Goal: Information Seeking & Learning: Compare options

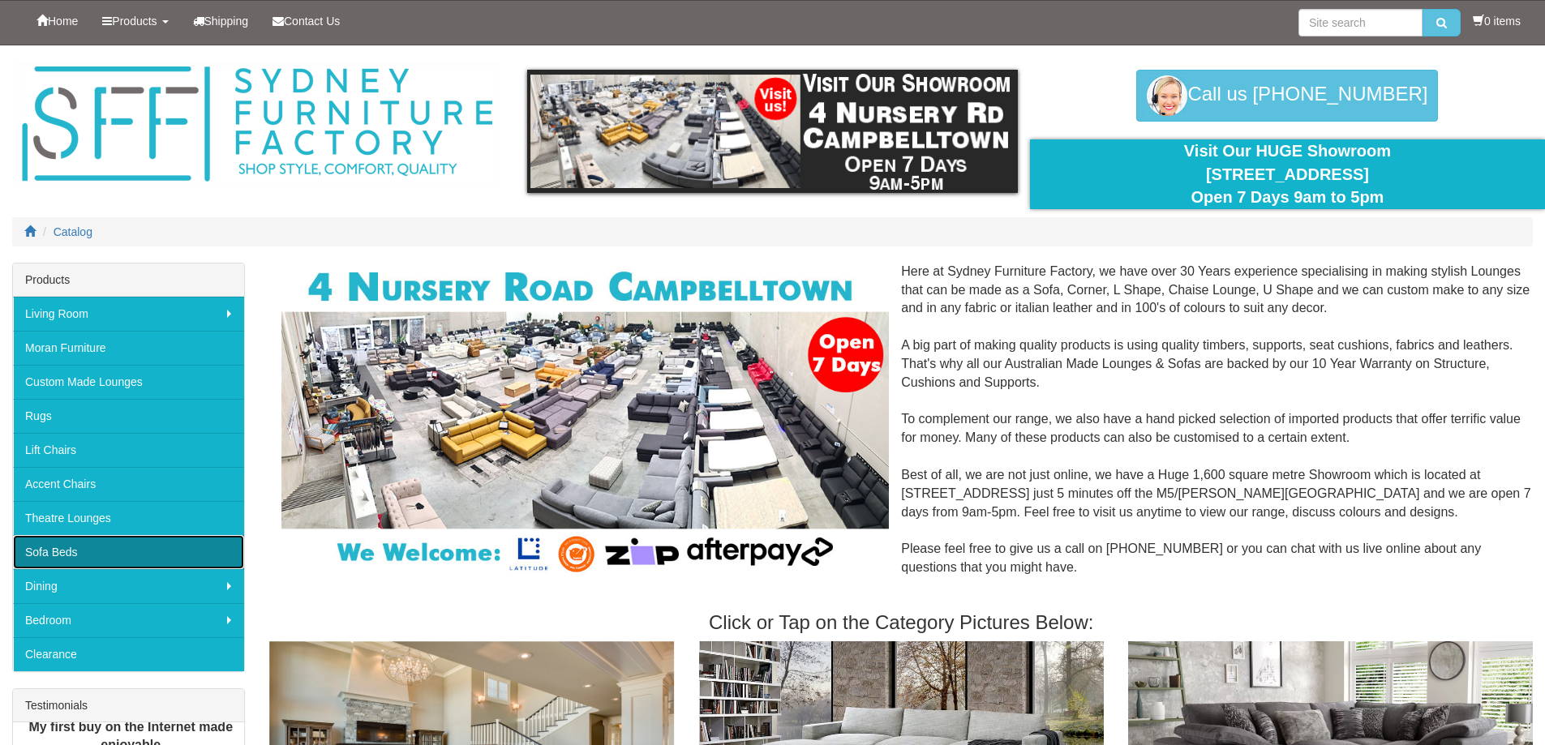
click at [71, 548] on link "Sofa Beds" at bounding box center [128, 552] width 231 height 34
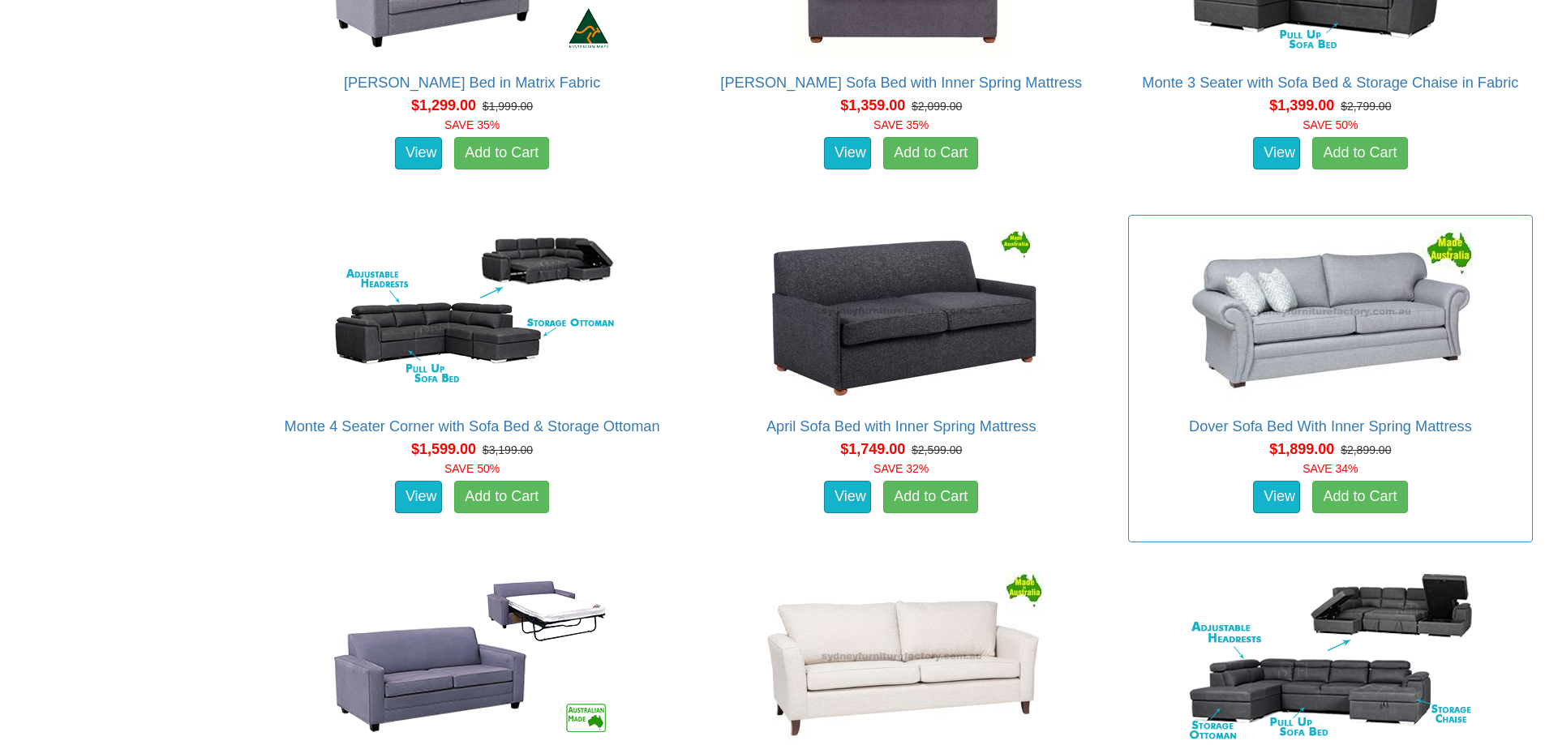
scroll to position [1297, 0]
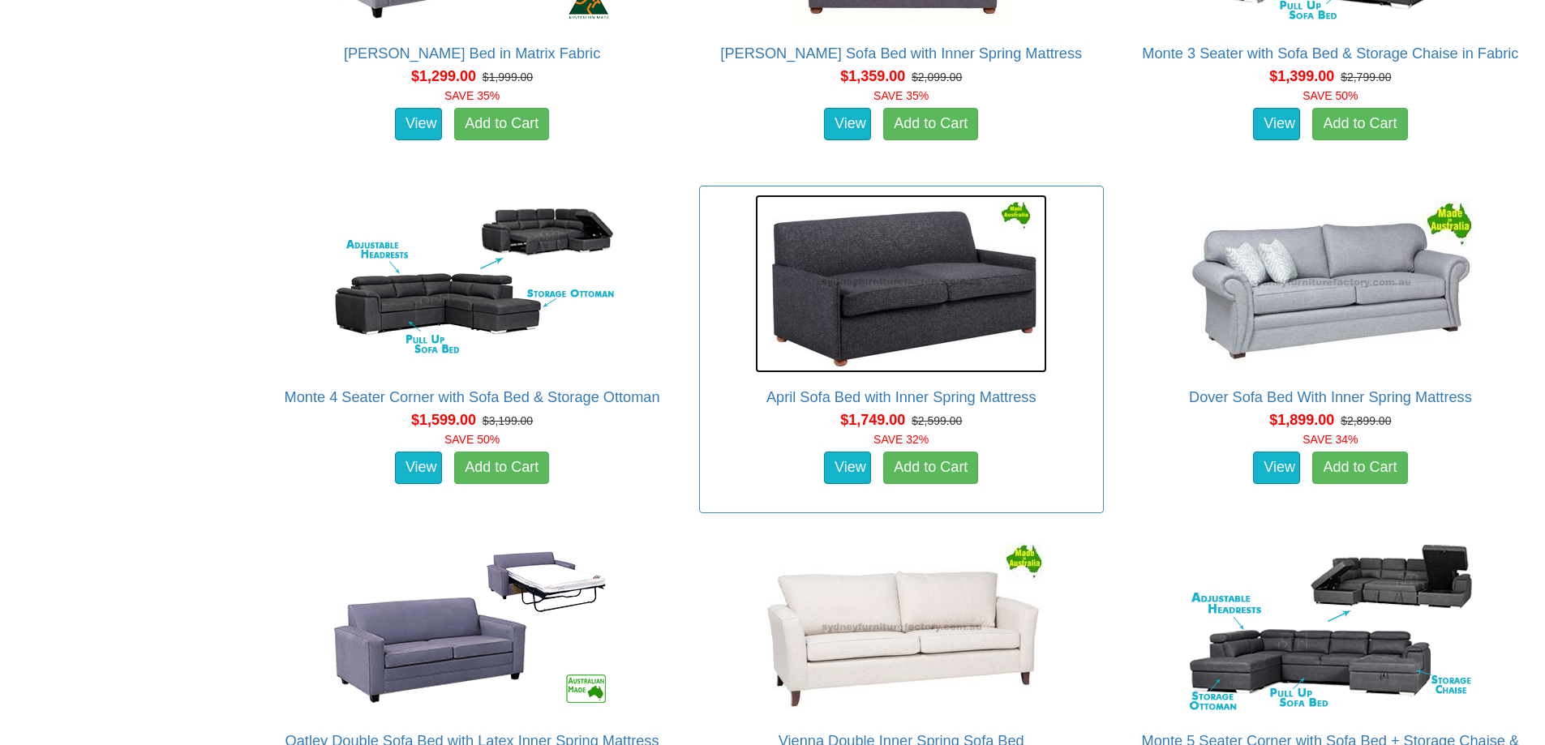
click at [938, 302] on img at bounding box center [901, 284] width 292 height 178
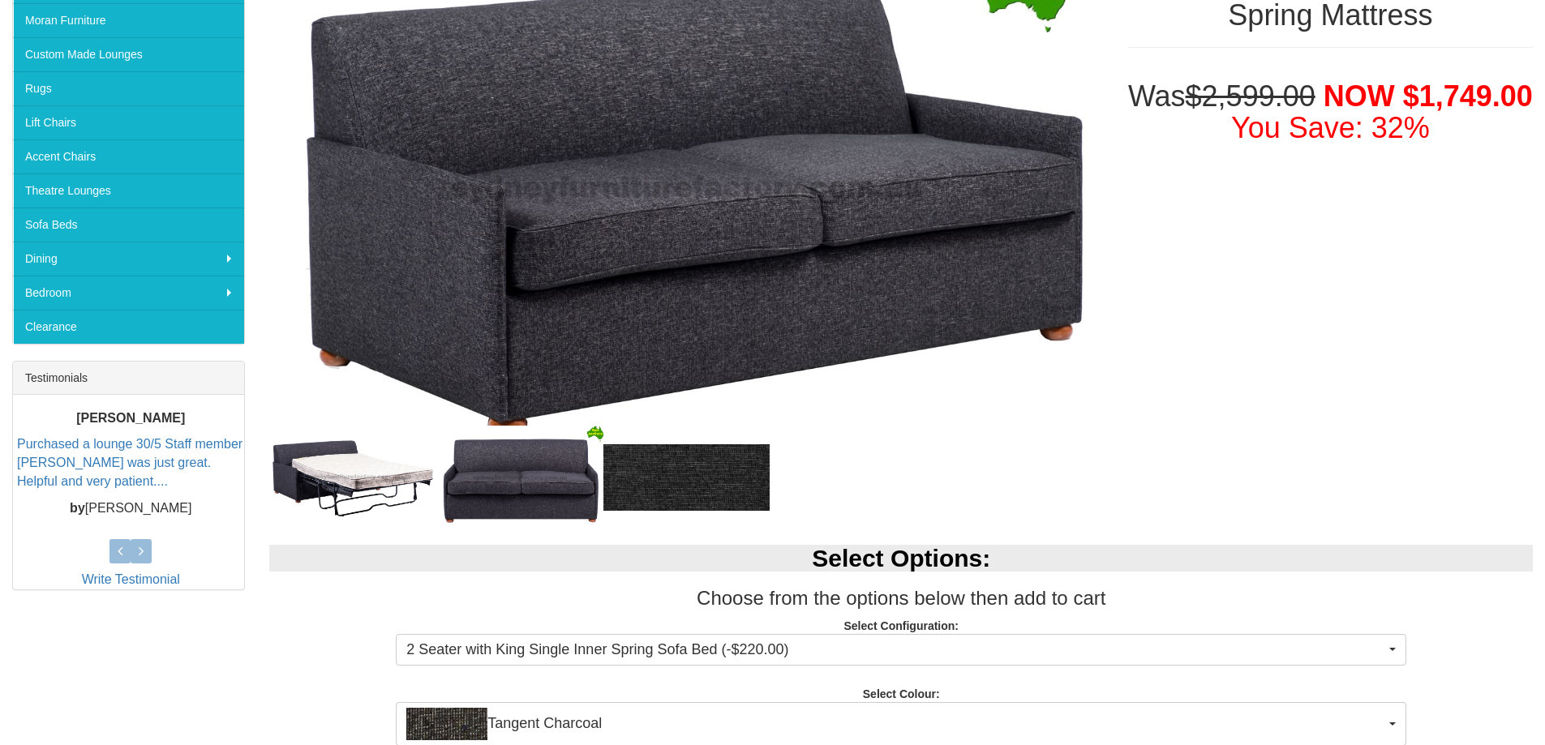
scroll to position [487, 0]
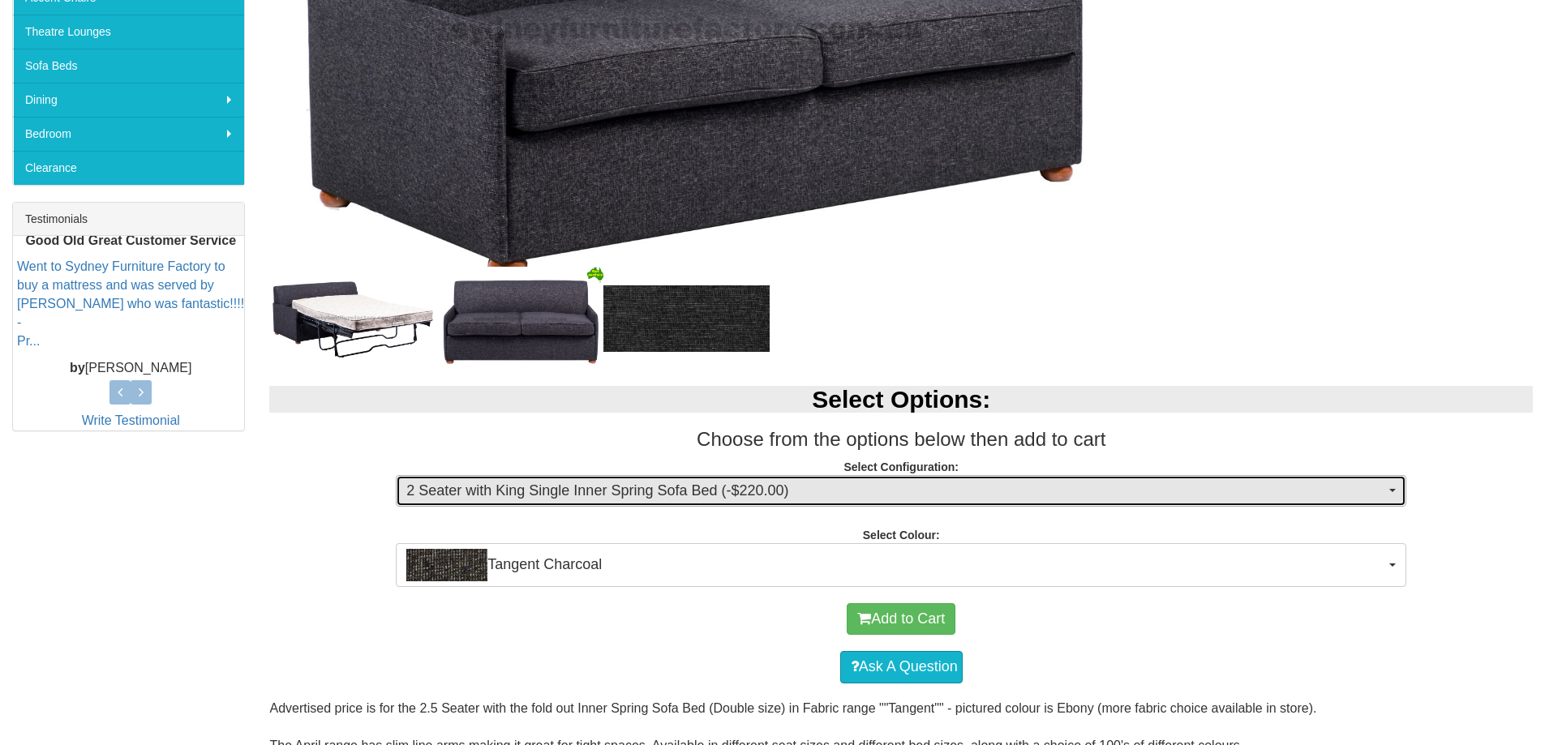
click at [1384, 495] on span "2 Seater with King Single Inner Spring Sofa Bed (-$220.00)" at bounding box center [895, 491] width 979 height 21
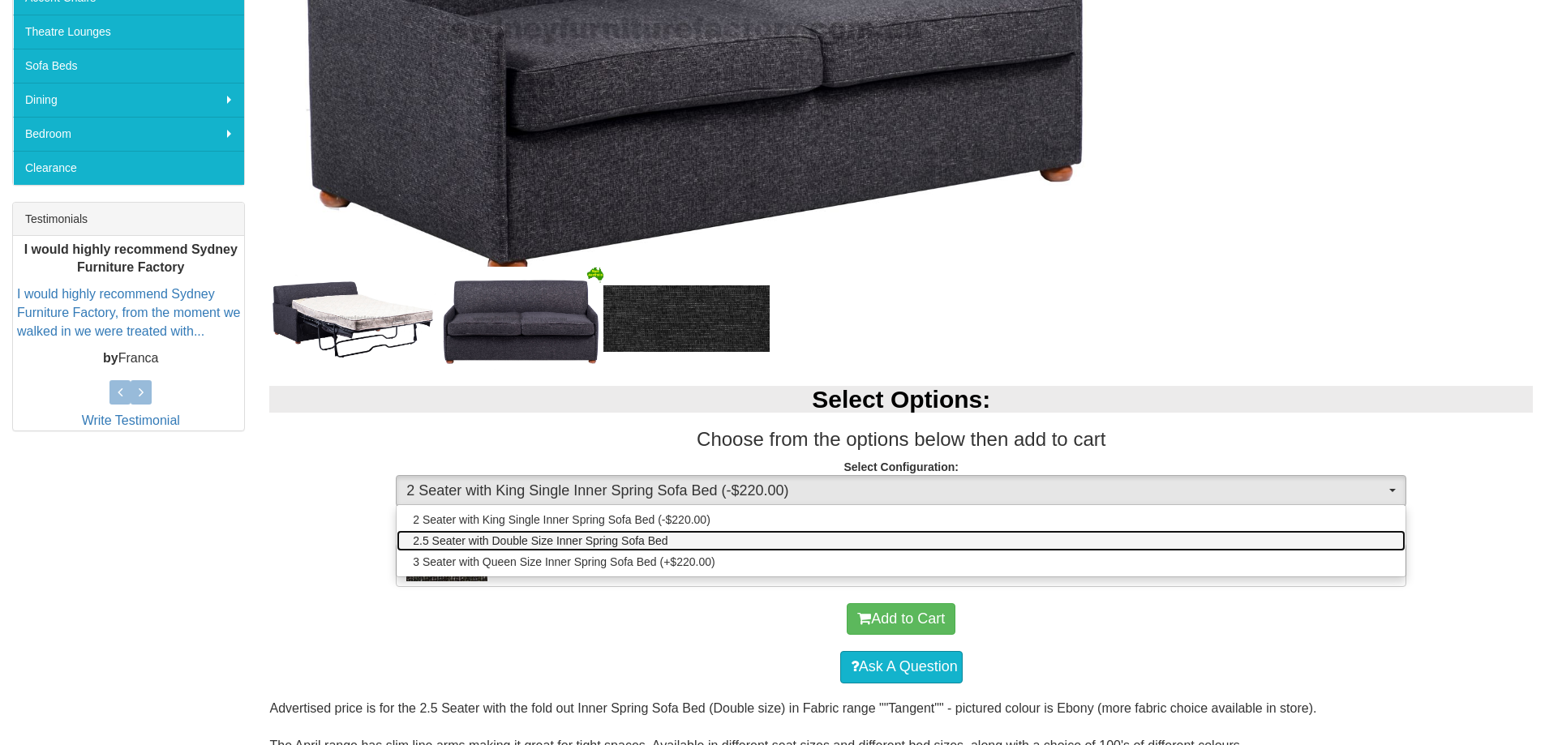
click at [662, 541] on span "2.5 Seater with Double Size Inner Spring Sofa Bed" at bounding box center [540, 541] width 255 height 16
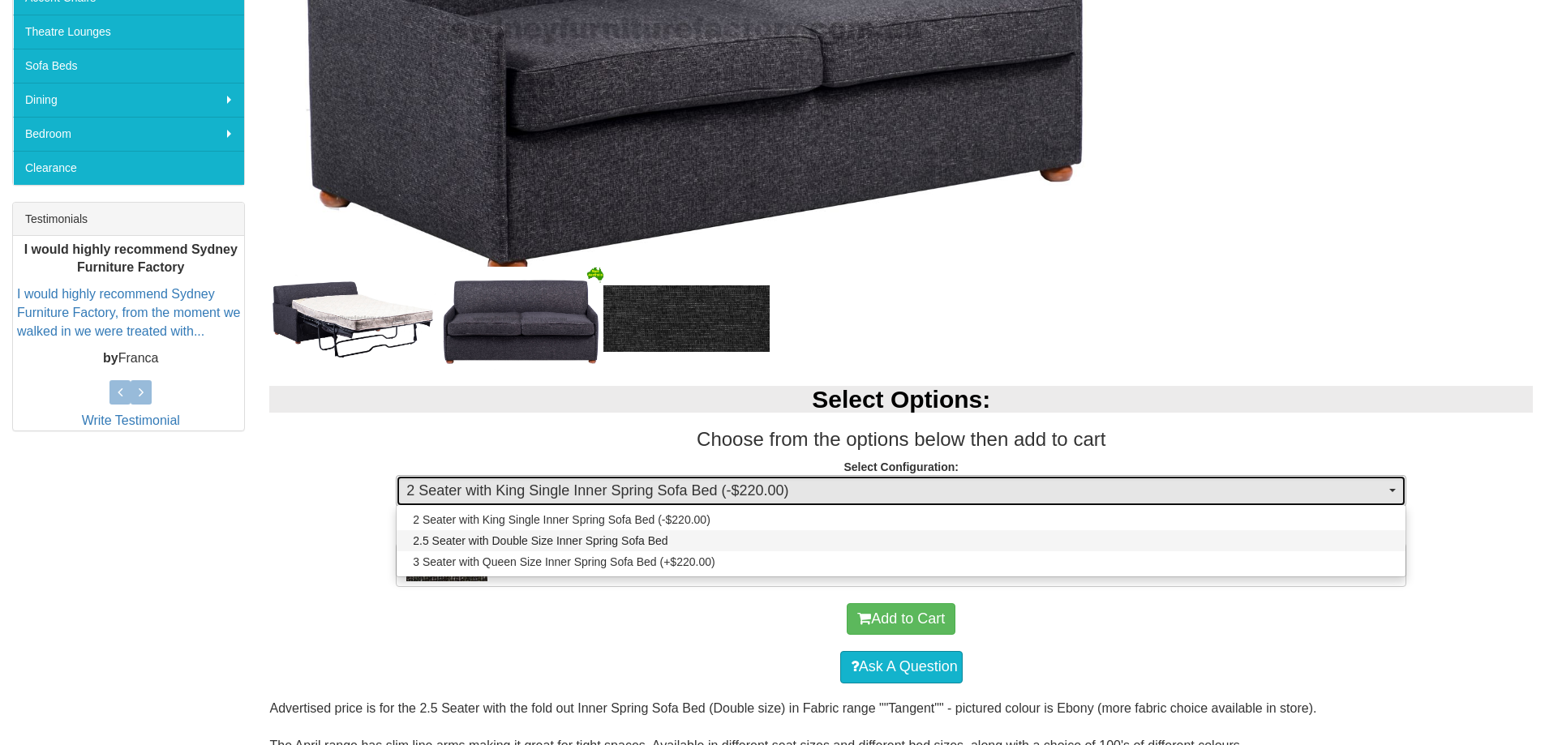
select select "438"
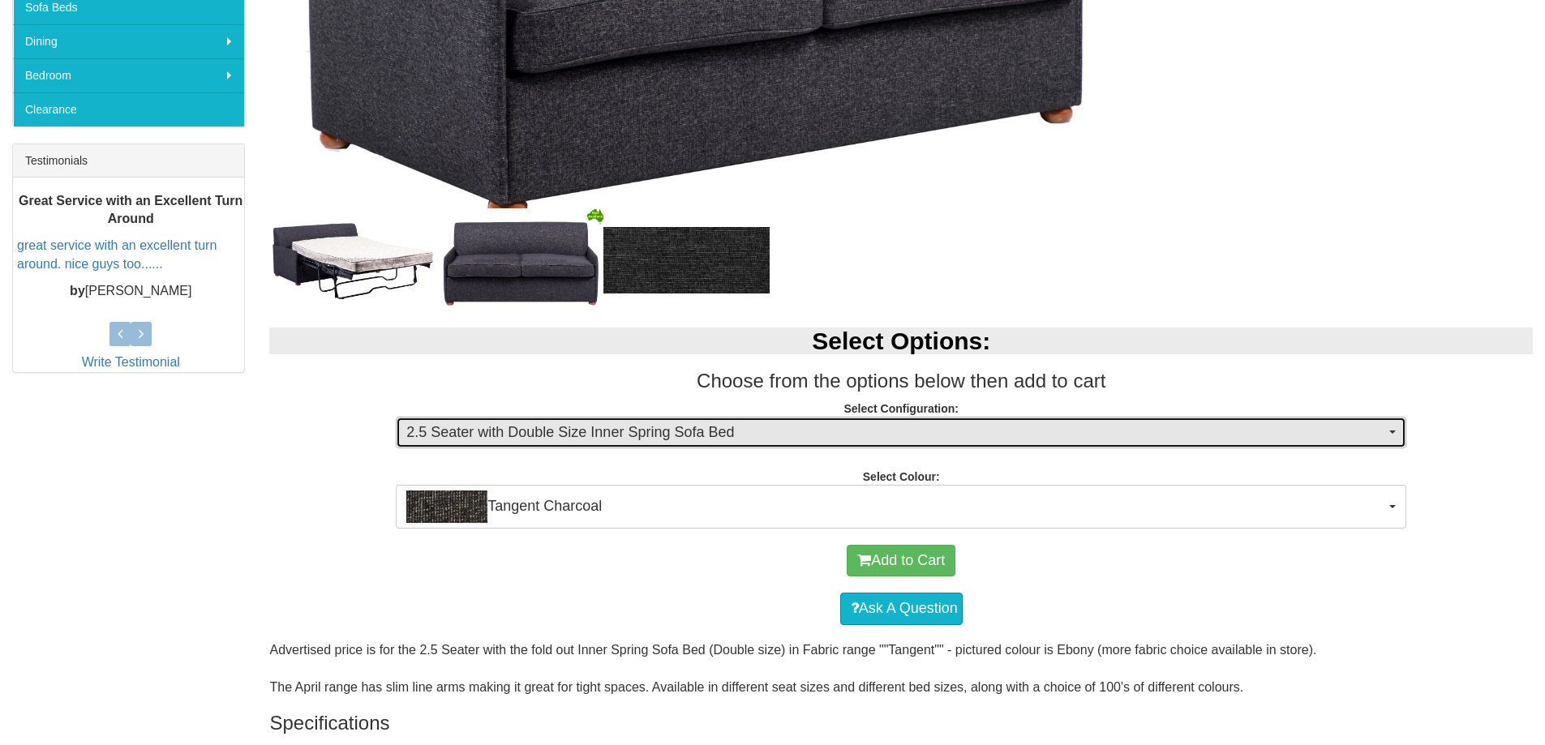
scroll to position [568, 0]
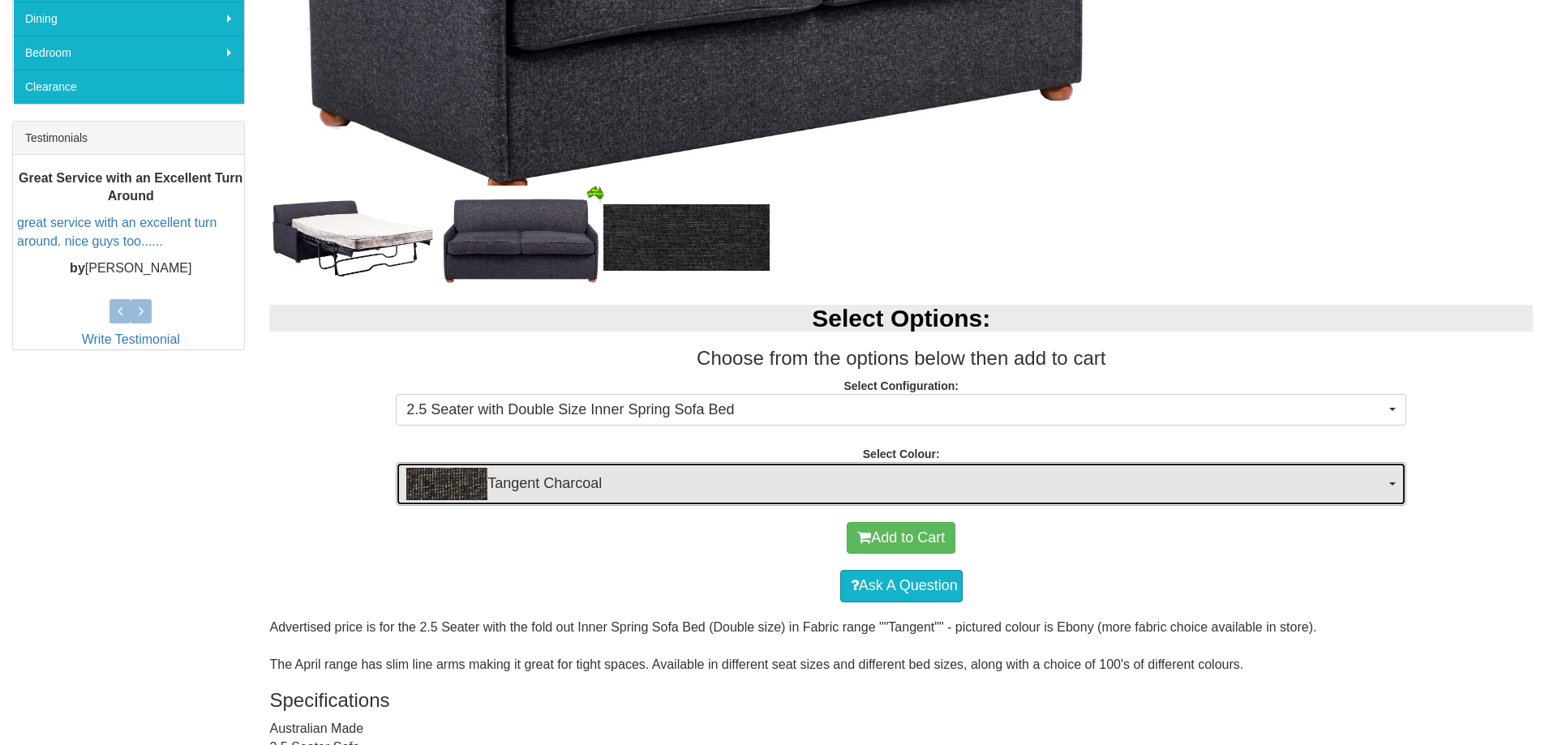
click at [1393, 487] on button "Tangent Charcoal" at bounding box center [901, 484] width 1010 height 44
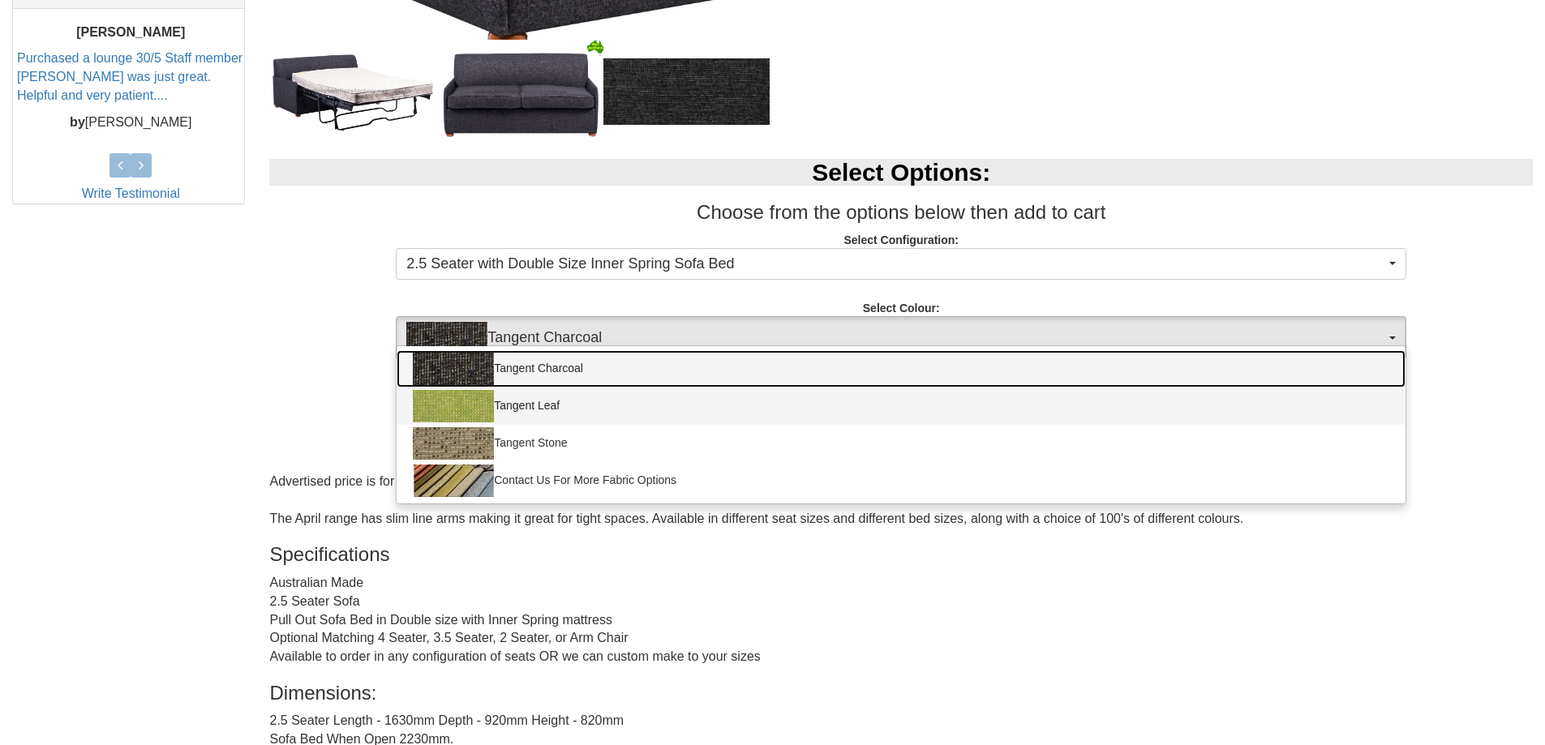
scroll to position [730, 0]
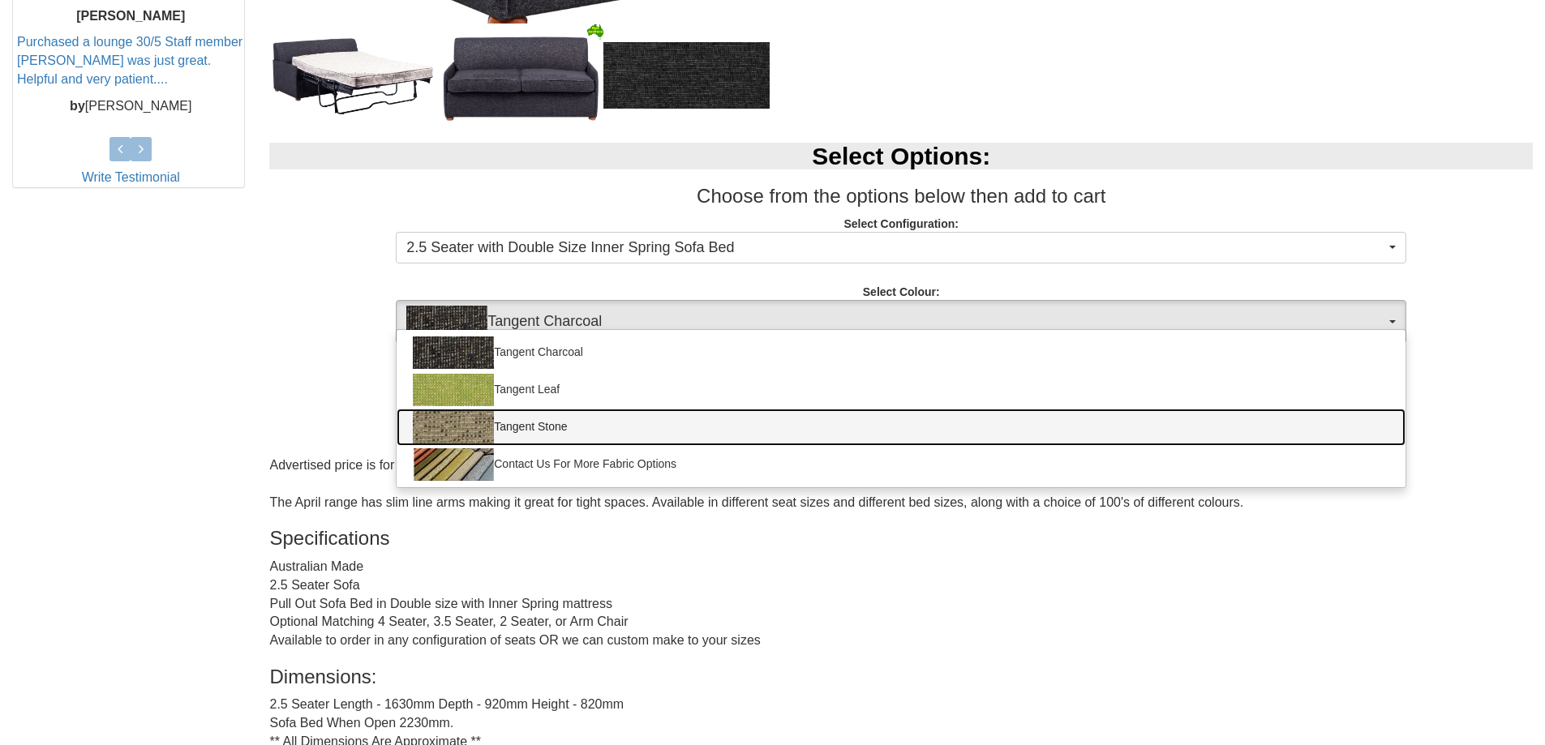
click at [475, 430] on img at bounding box center [453, 427] width 81 height 32
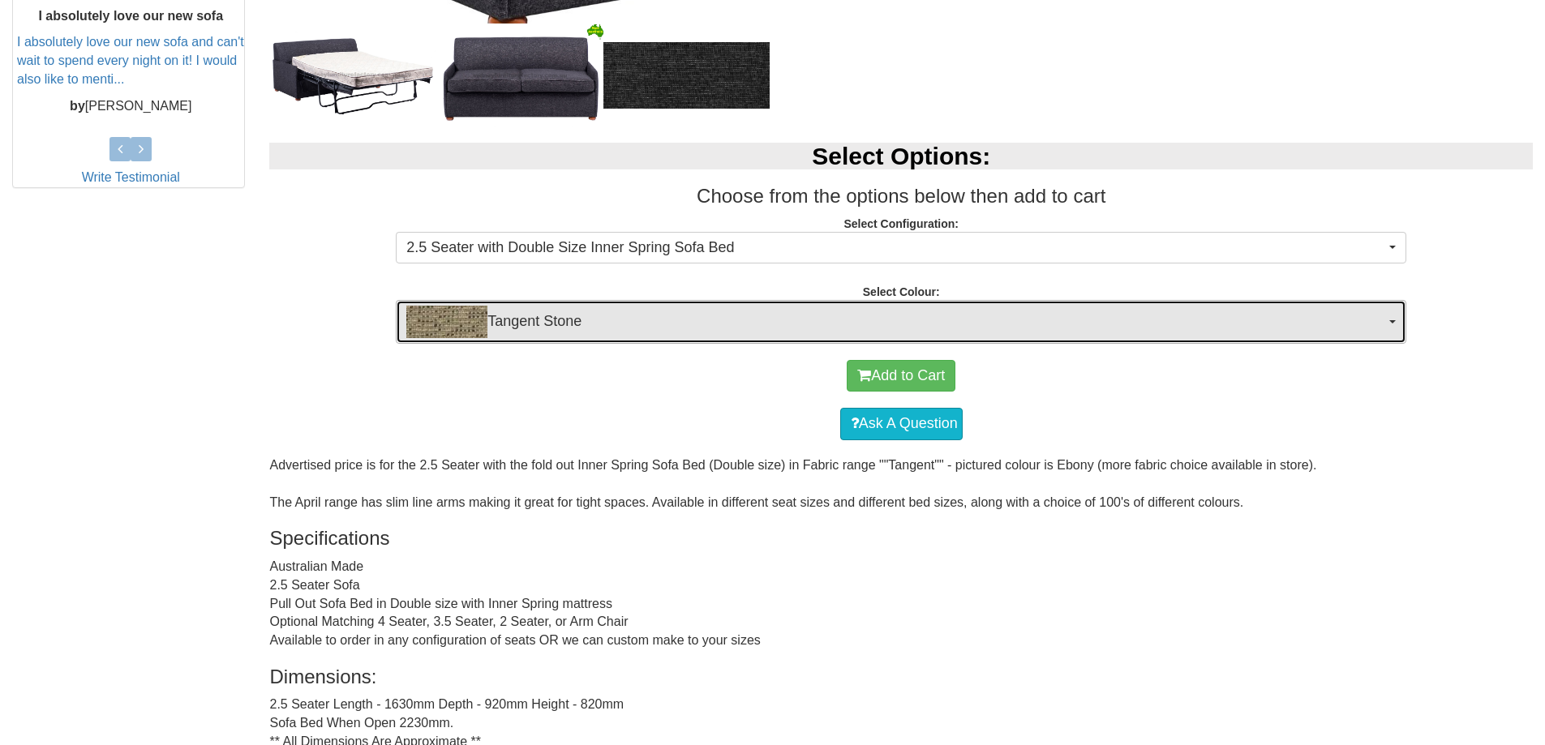
click at [1384, 324] on span "Tangent Stone" at bounding box center [895, 322] width 979 height 32
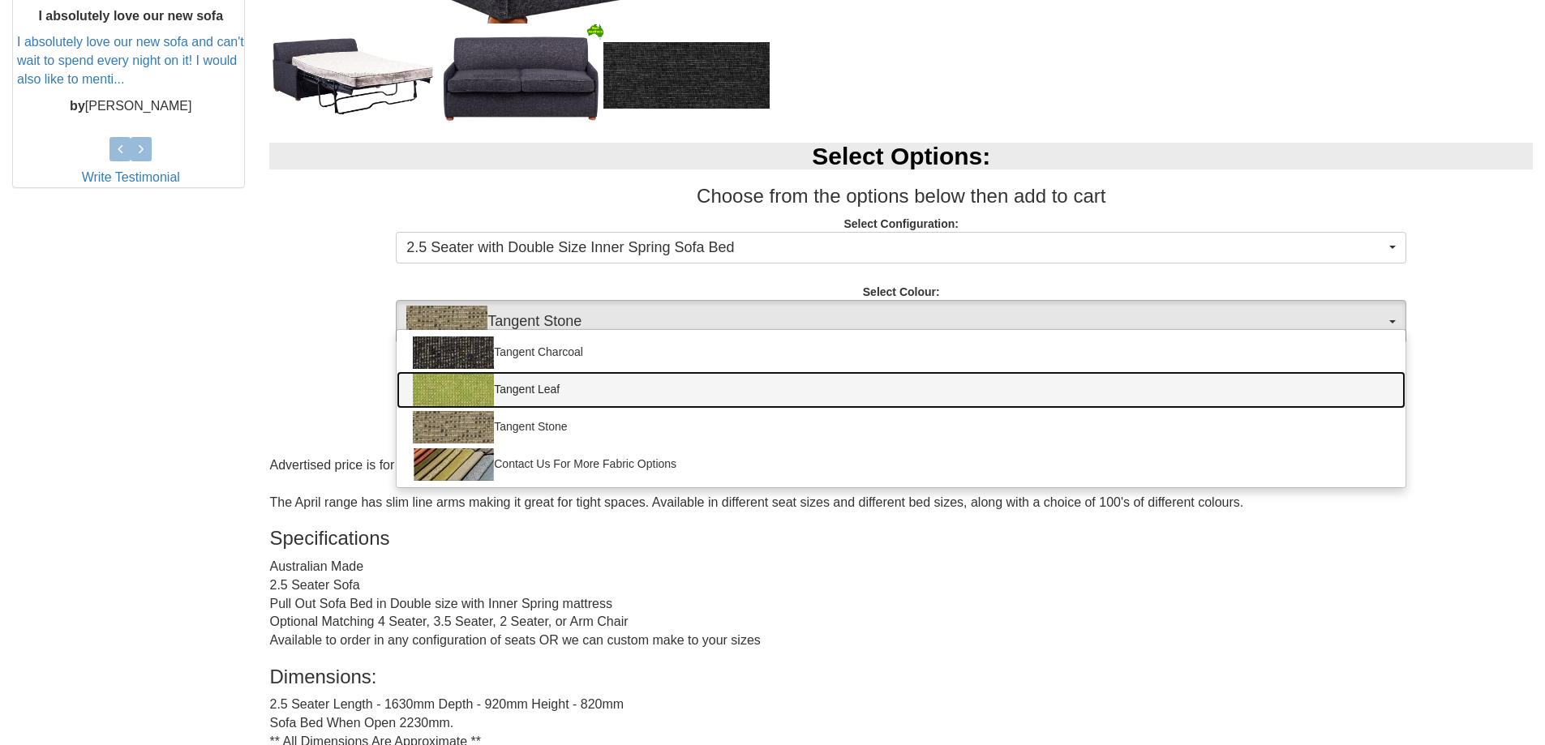
click at [621, 399] on link "Tangent Leaf" at bounding box center [901, 389] width 1009 height 37
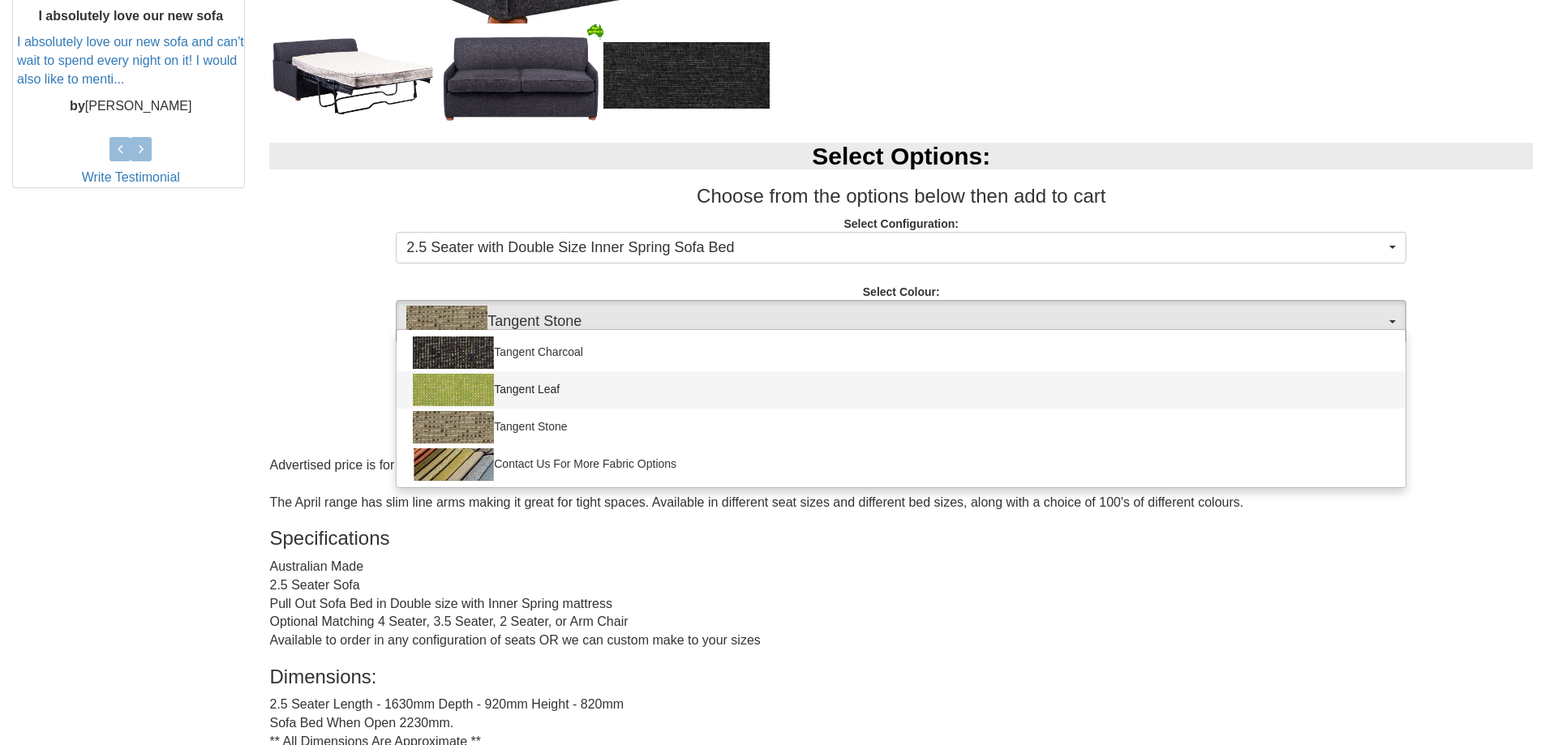
select select "428"
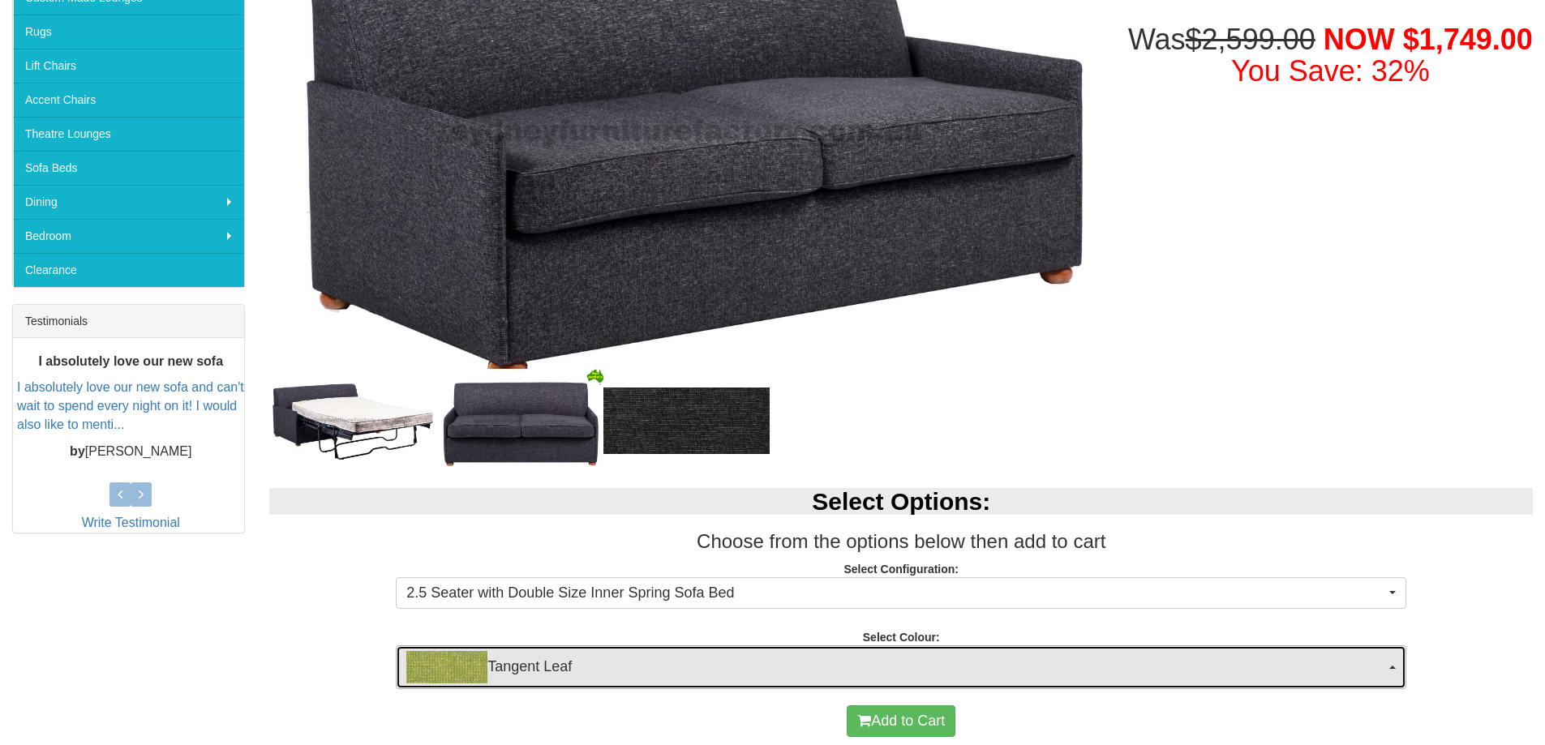
scroll to position [81, 0]
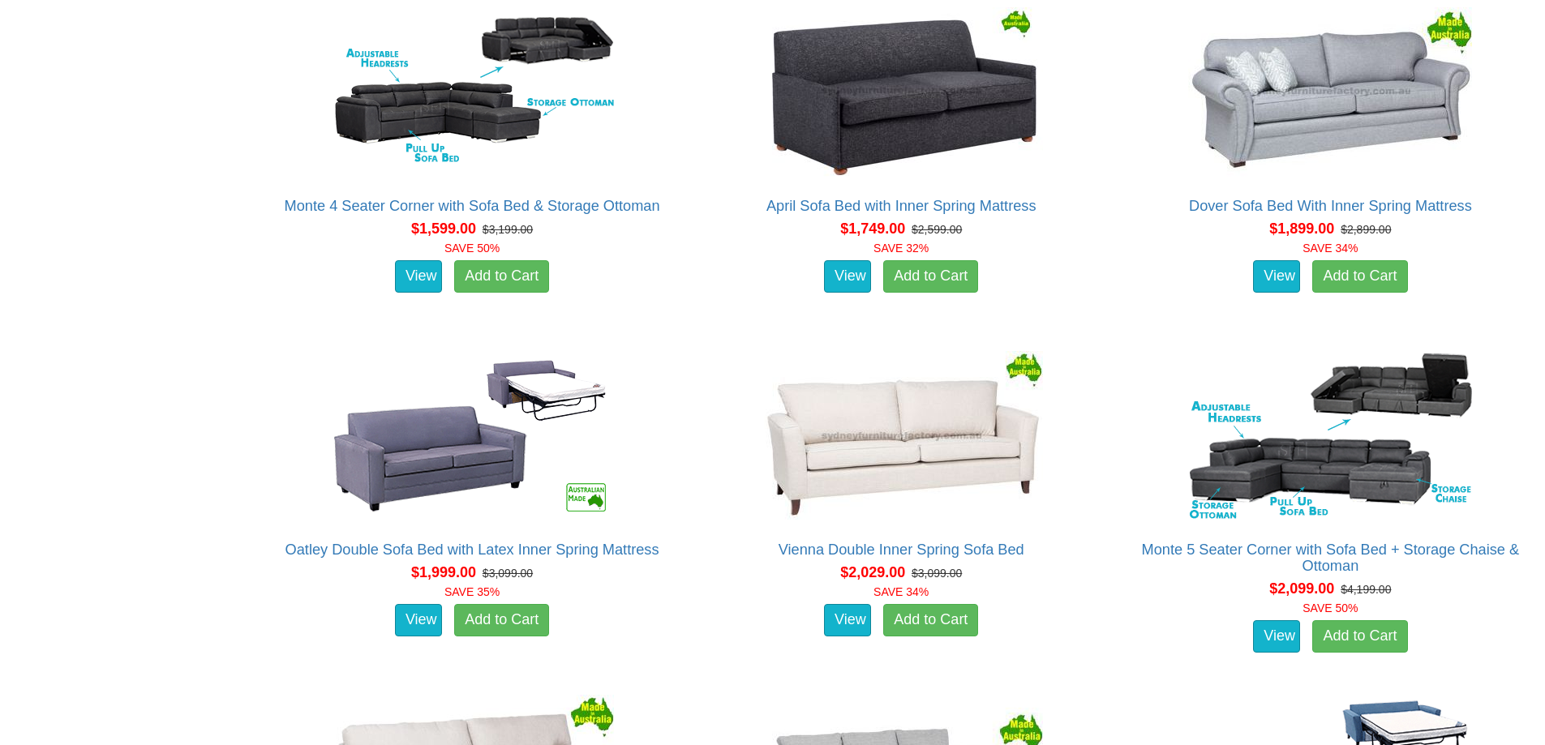
scroll to position [1541, 0]
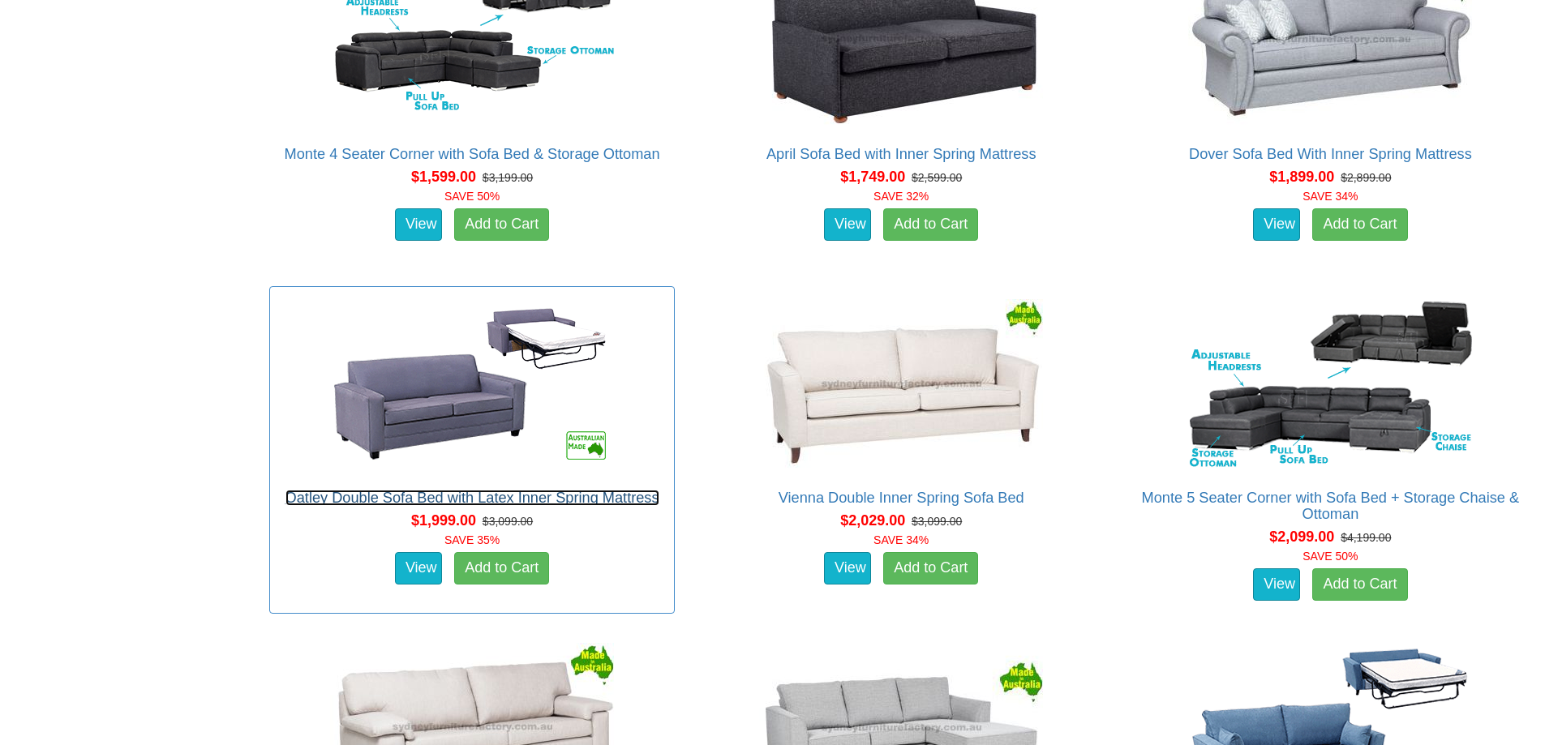
click at [328, 499] on link "Oatley Double Sofa Bed with Latex Inner Spring Mattress" at bounding box center [472, 498] width 374 height 16
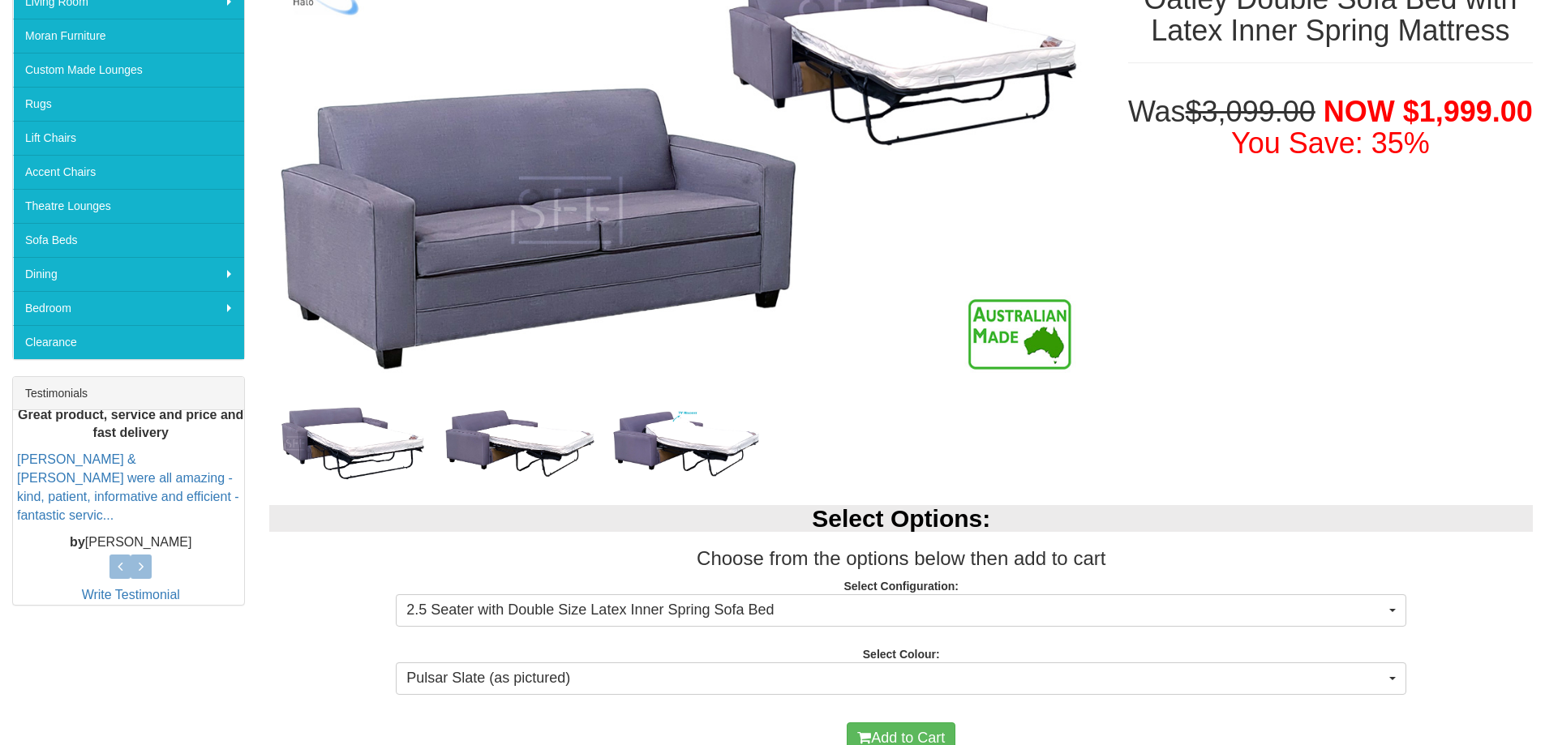
scroll to position [487, 0]
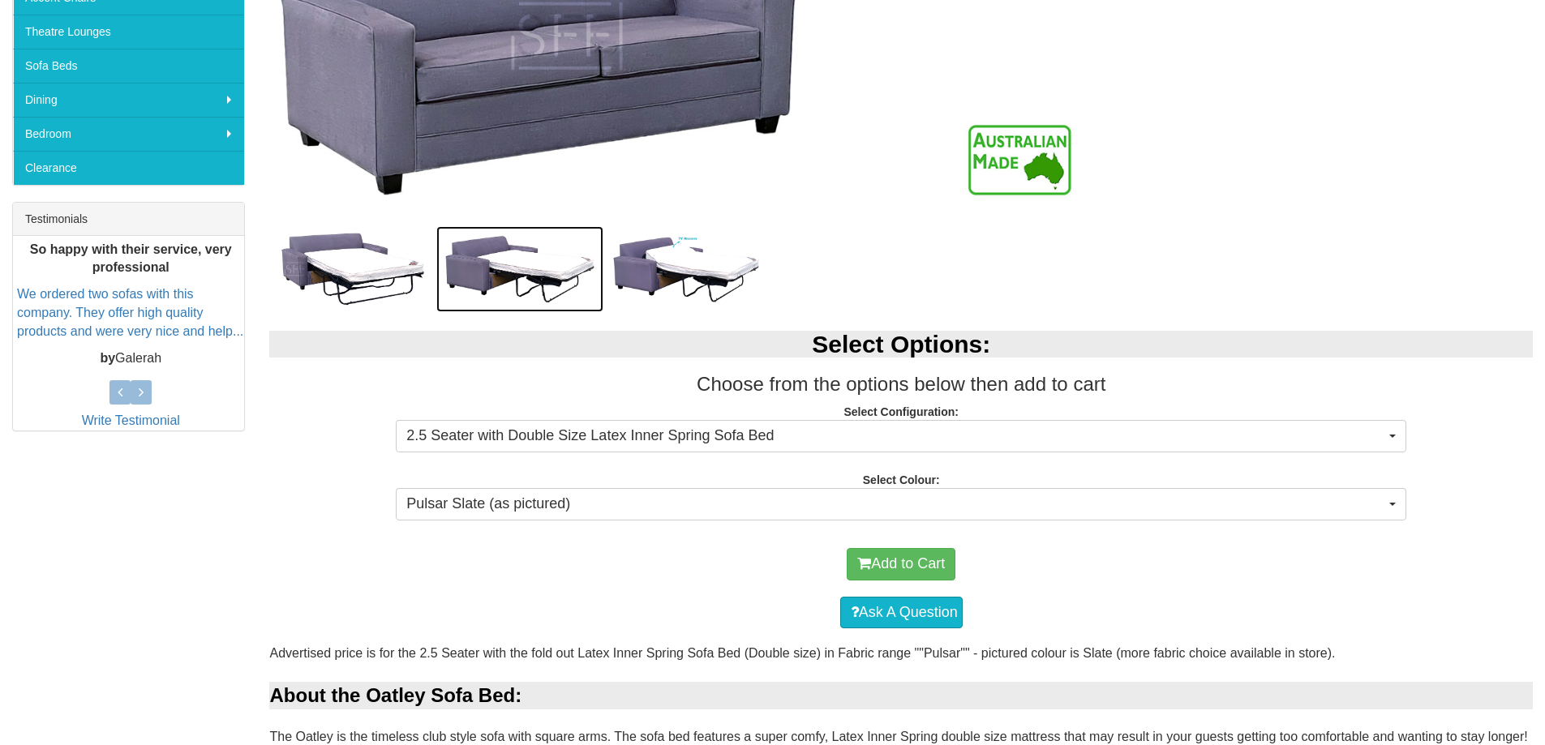
click at [524, 264] on img at bounding box center [519, 269] width 167 height 86
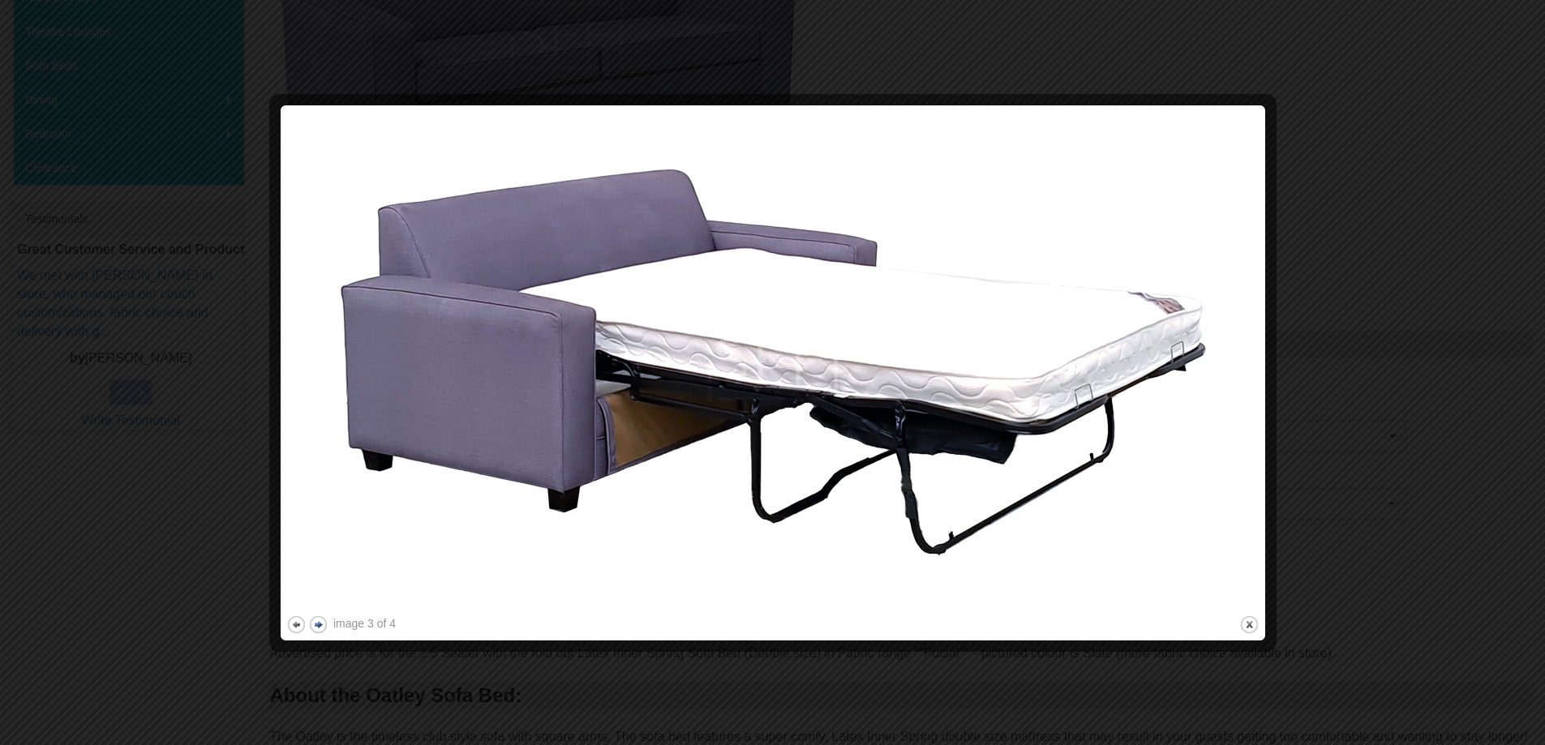
click at [314, 627] on button "next" at bounding box center [318, 625] width 20 height 20
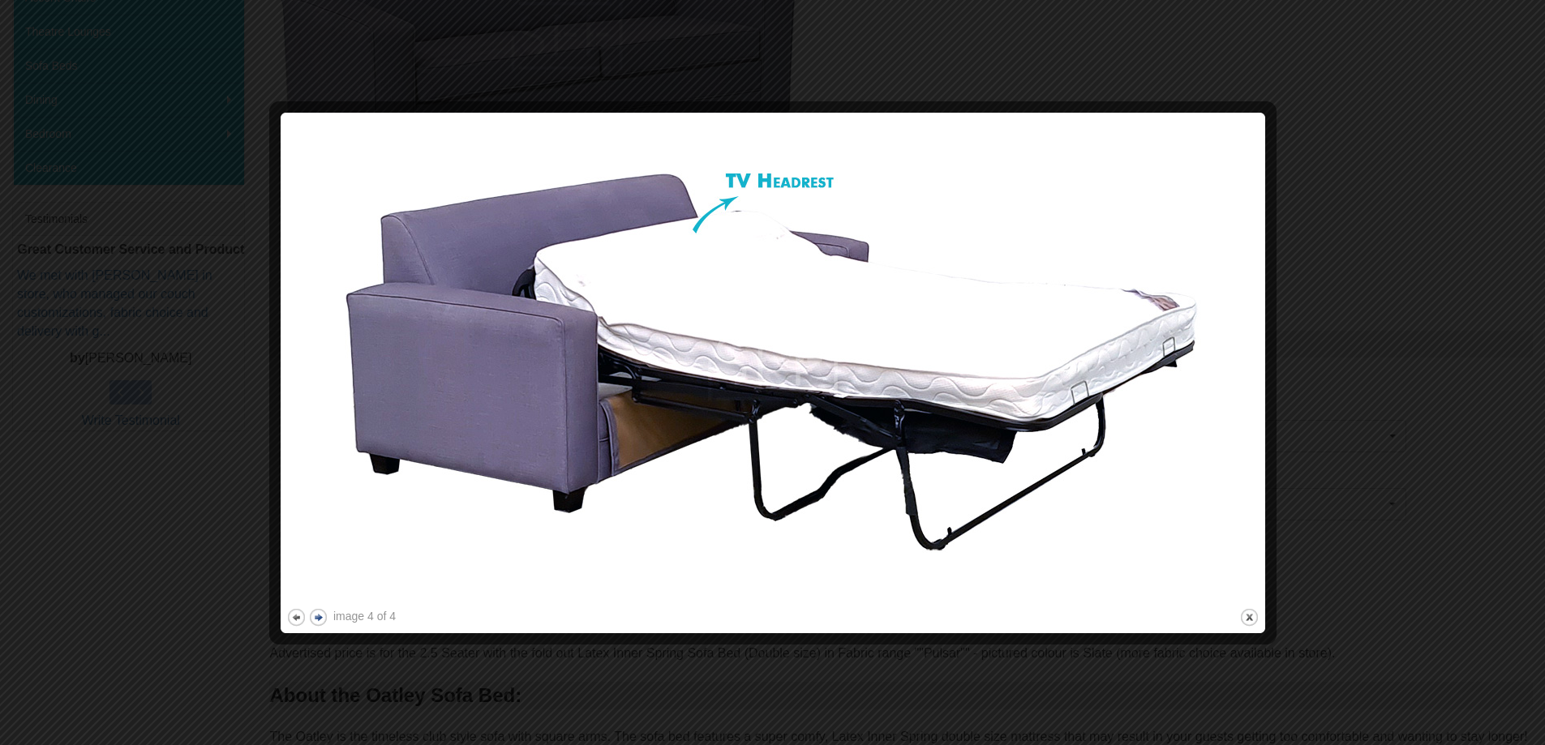
click at [314, 627] on button "next" at bounding box center [318, 617] width 20 height 20
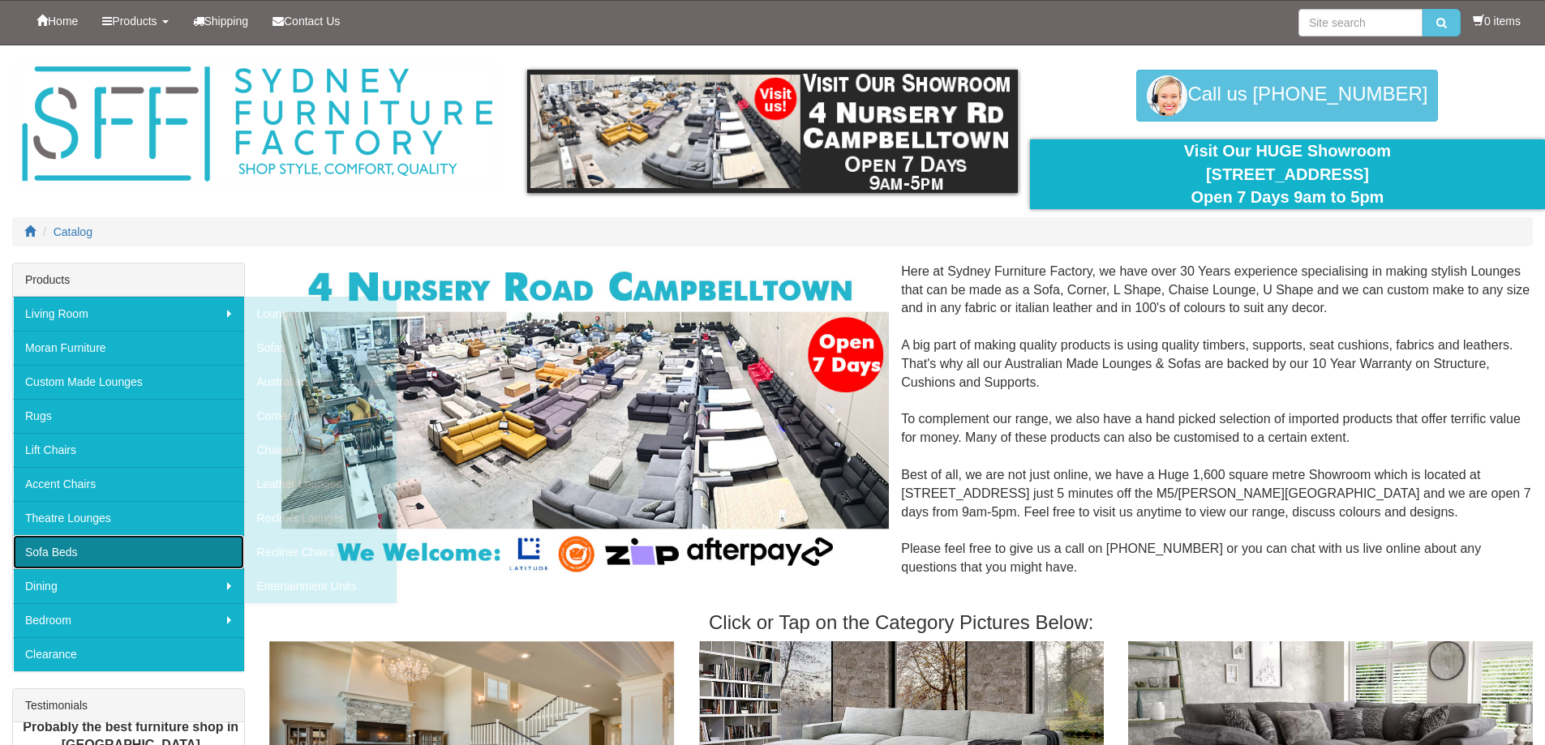
click at [50, 551] on link "Sofa Beds" at bounding box center [128, 552] width 231 height 34
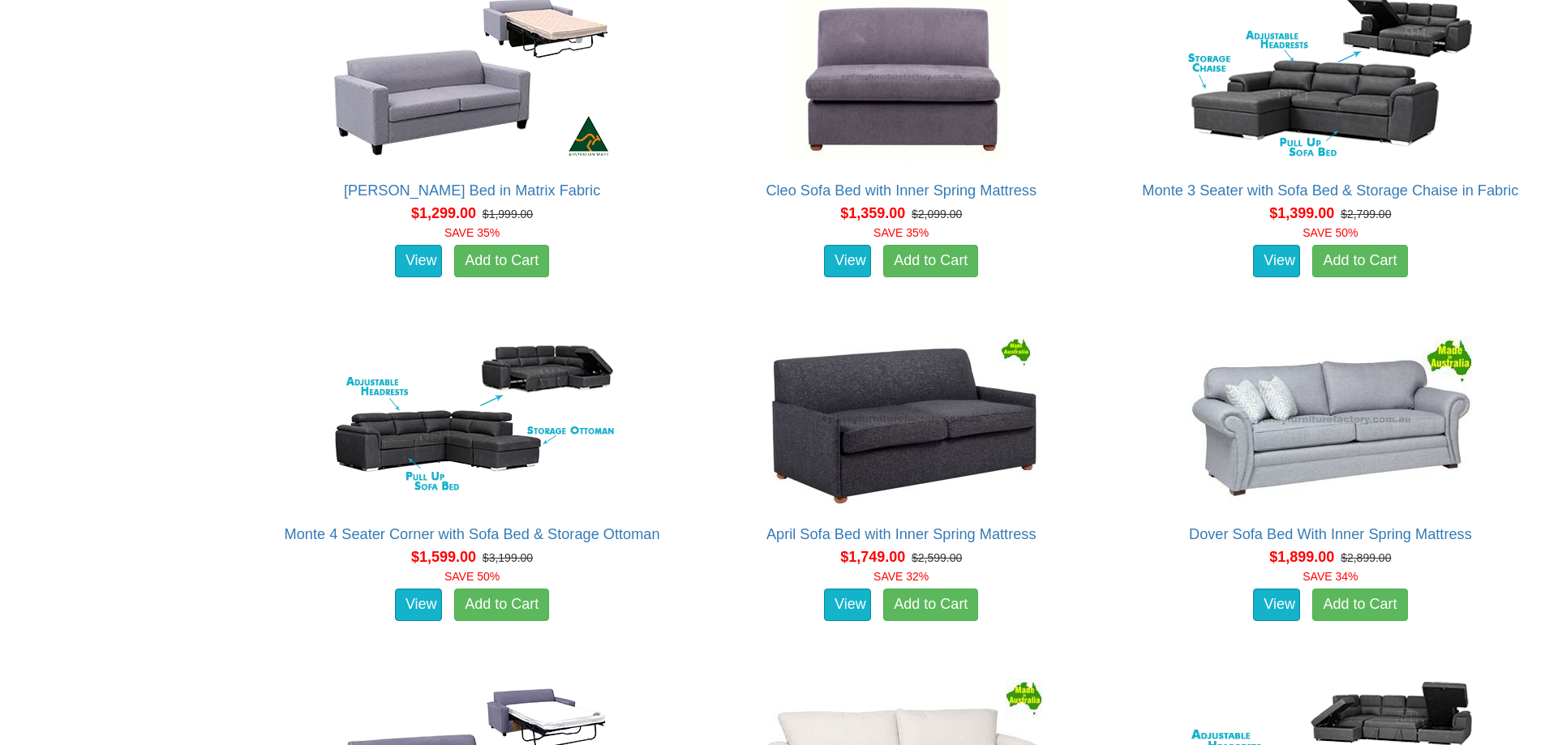
scroll to position [1135, 0]
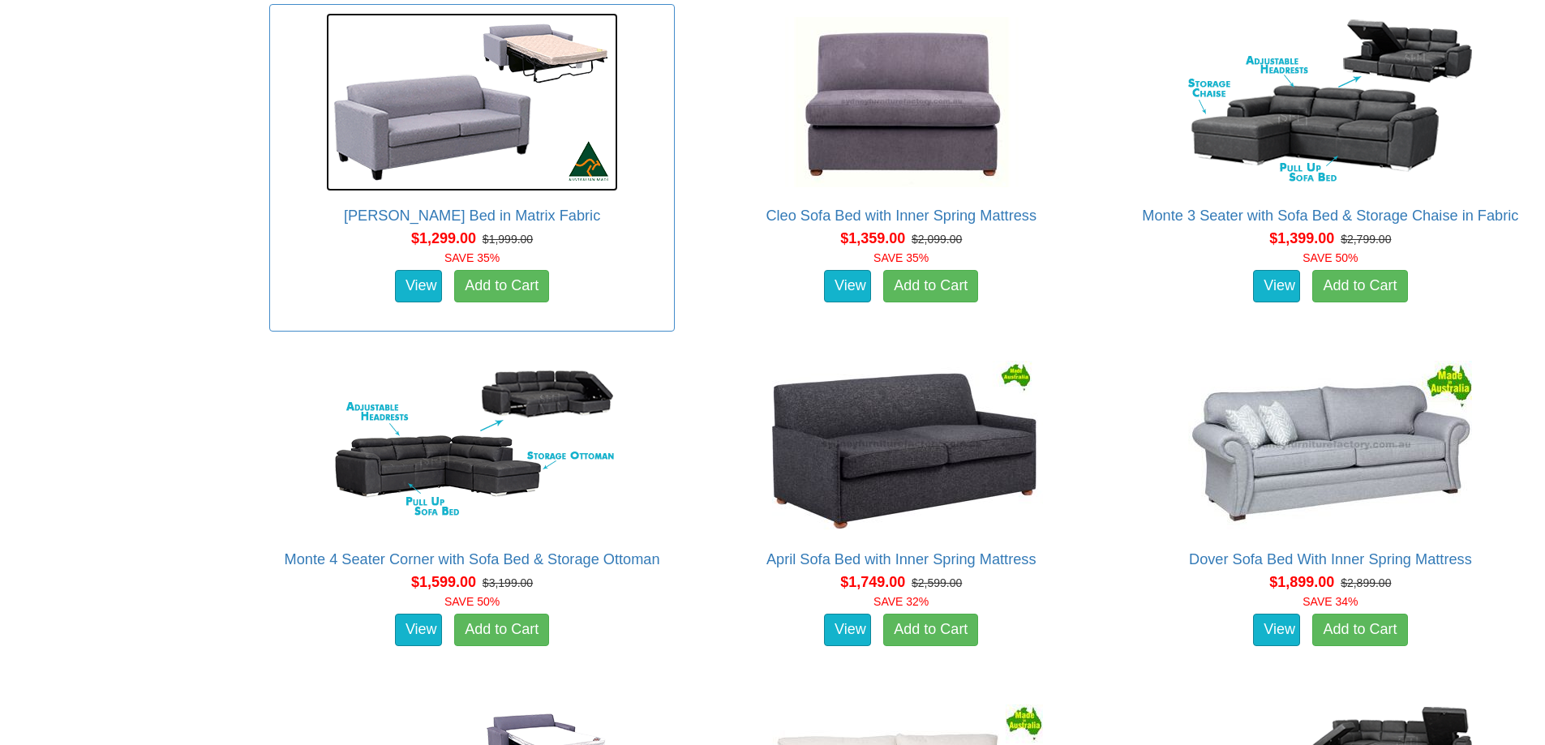
click at [423, 118] on img at bounding box center [472, 102] width 292 height 178
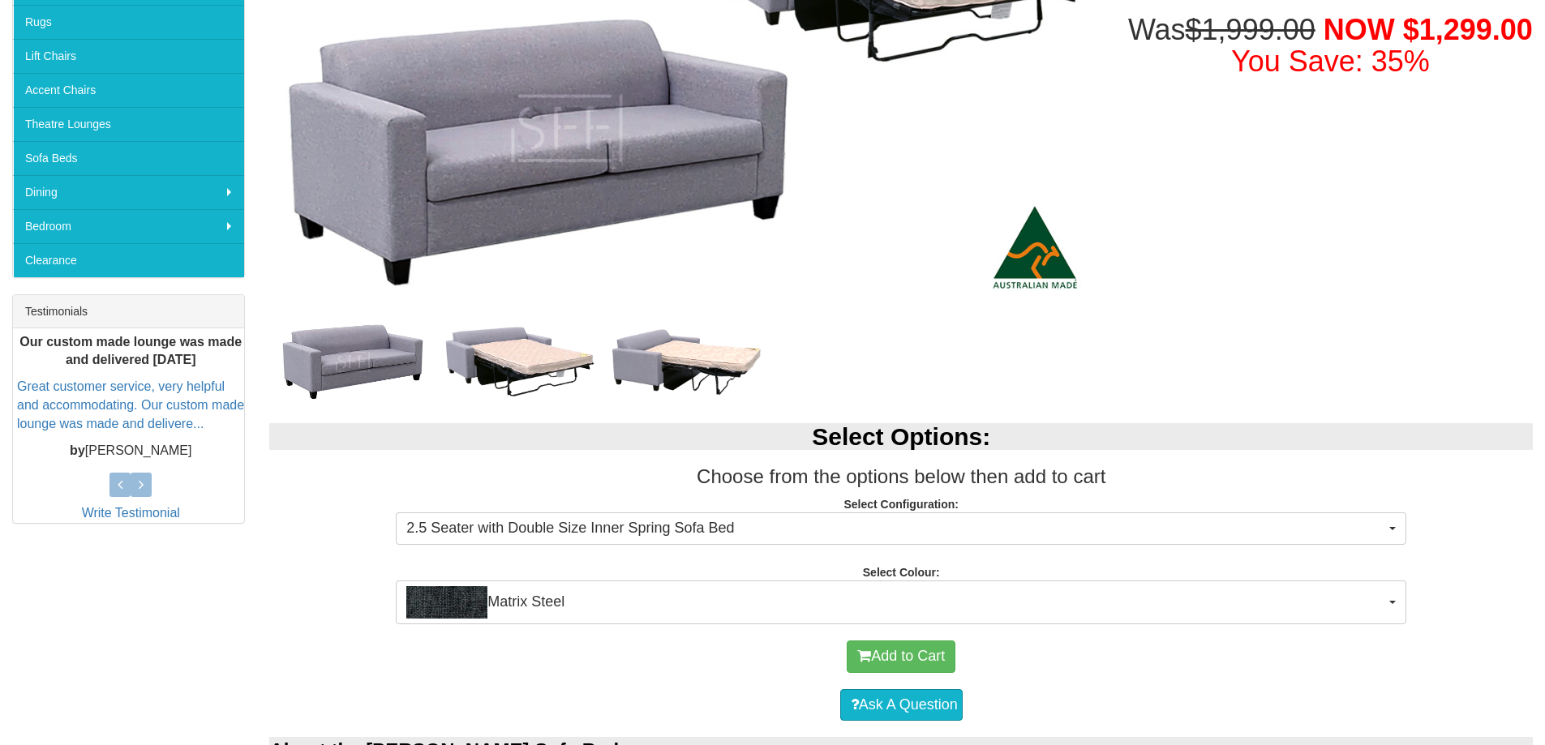
scroll to position [487, 0]
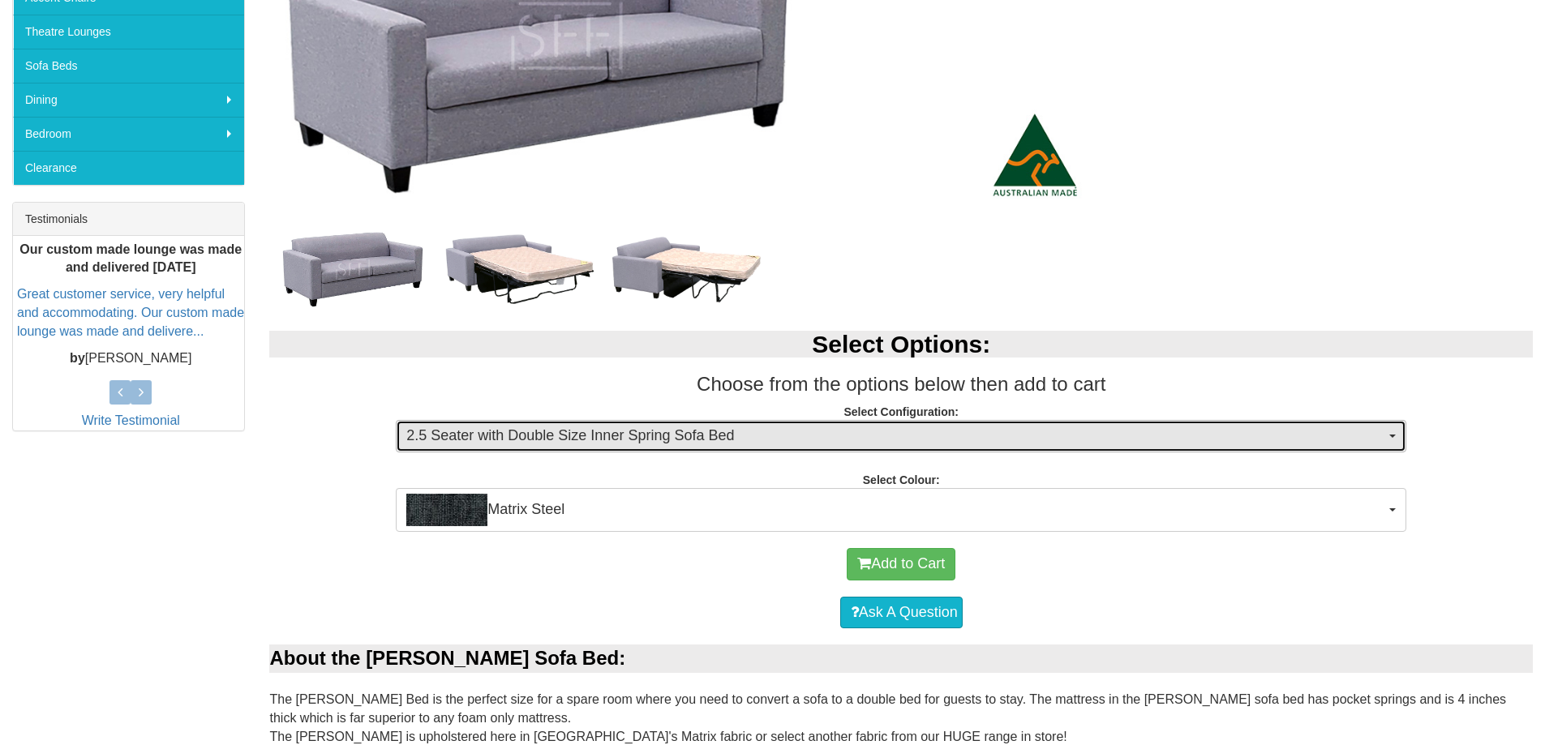
click at [1393, 435] on span "button" at bounding box center [1392, 436] width 6 height 3
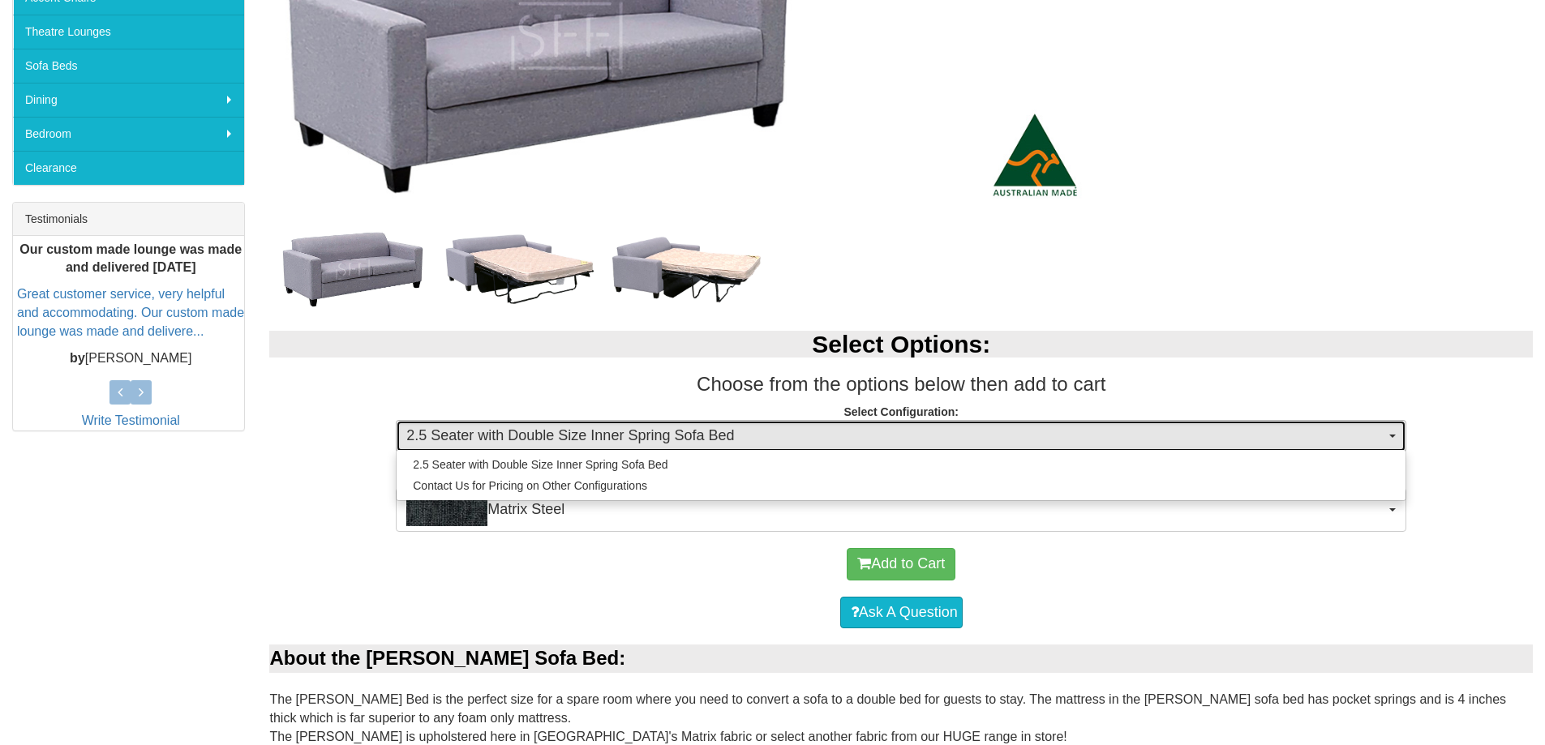
click at [1393, 435] on span "button" at bounding box center [1392, 436] width 6 height 3
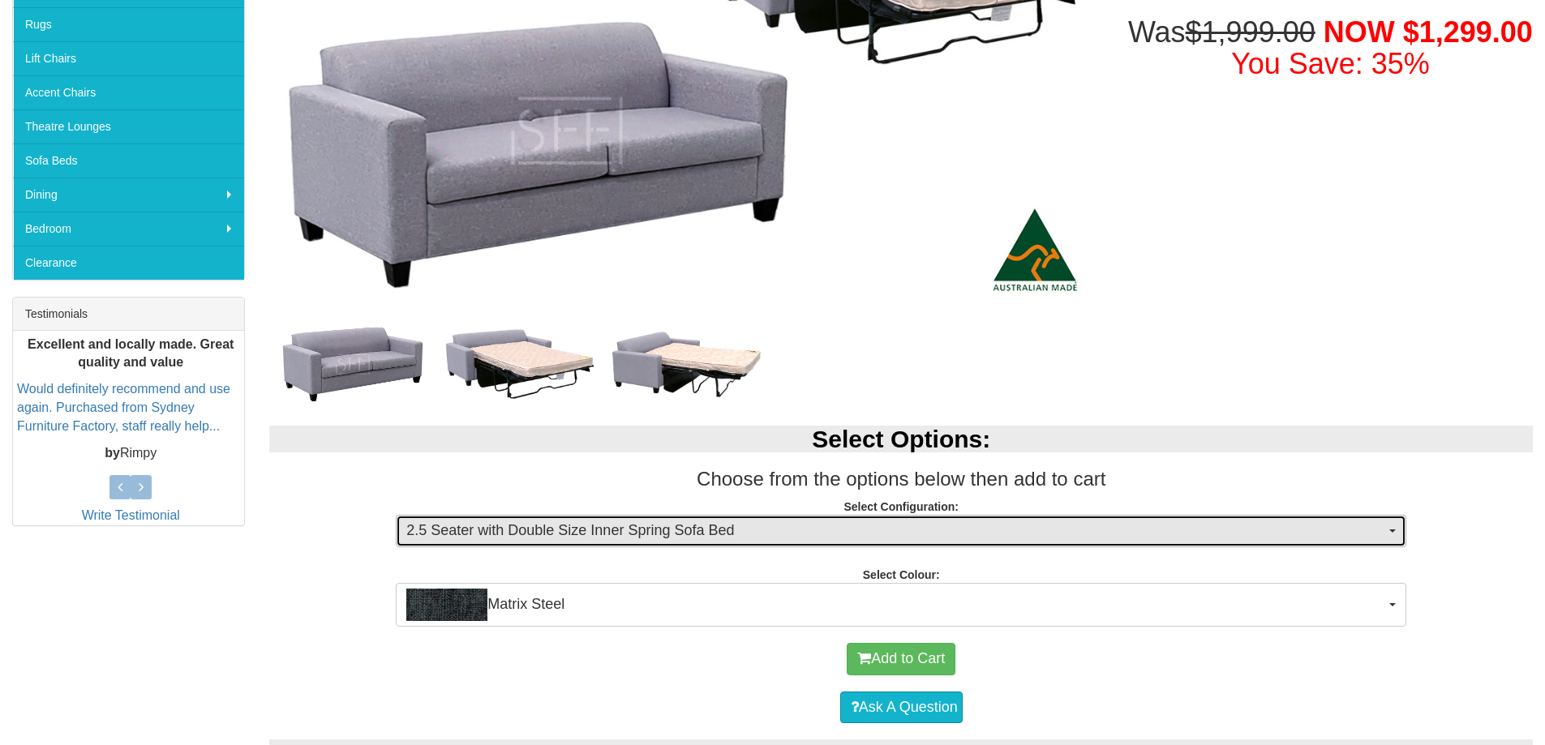
scroll to position [405, 0]
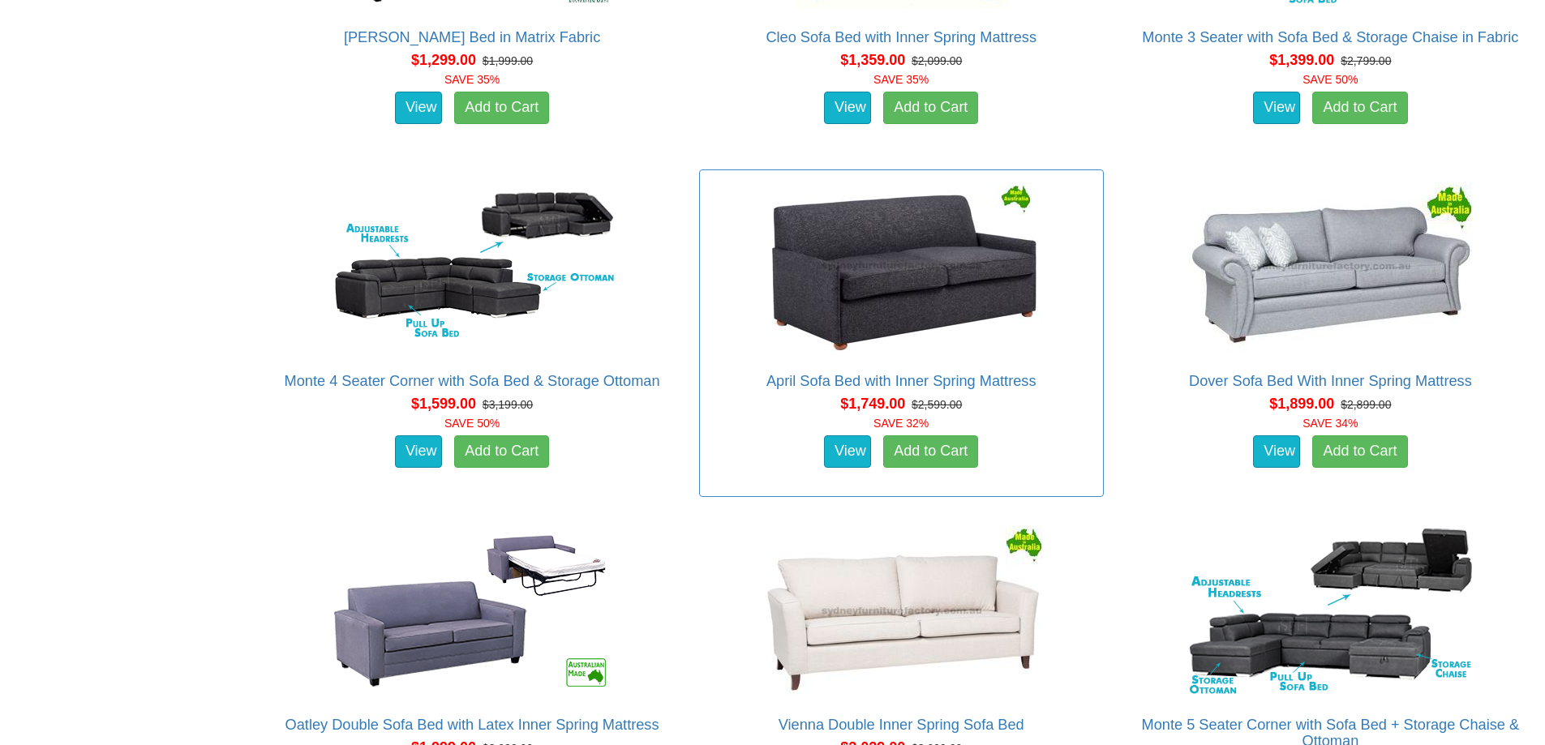
scroll to position [1460, 0]
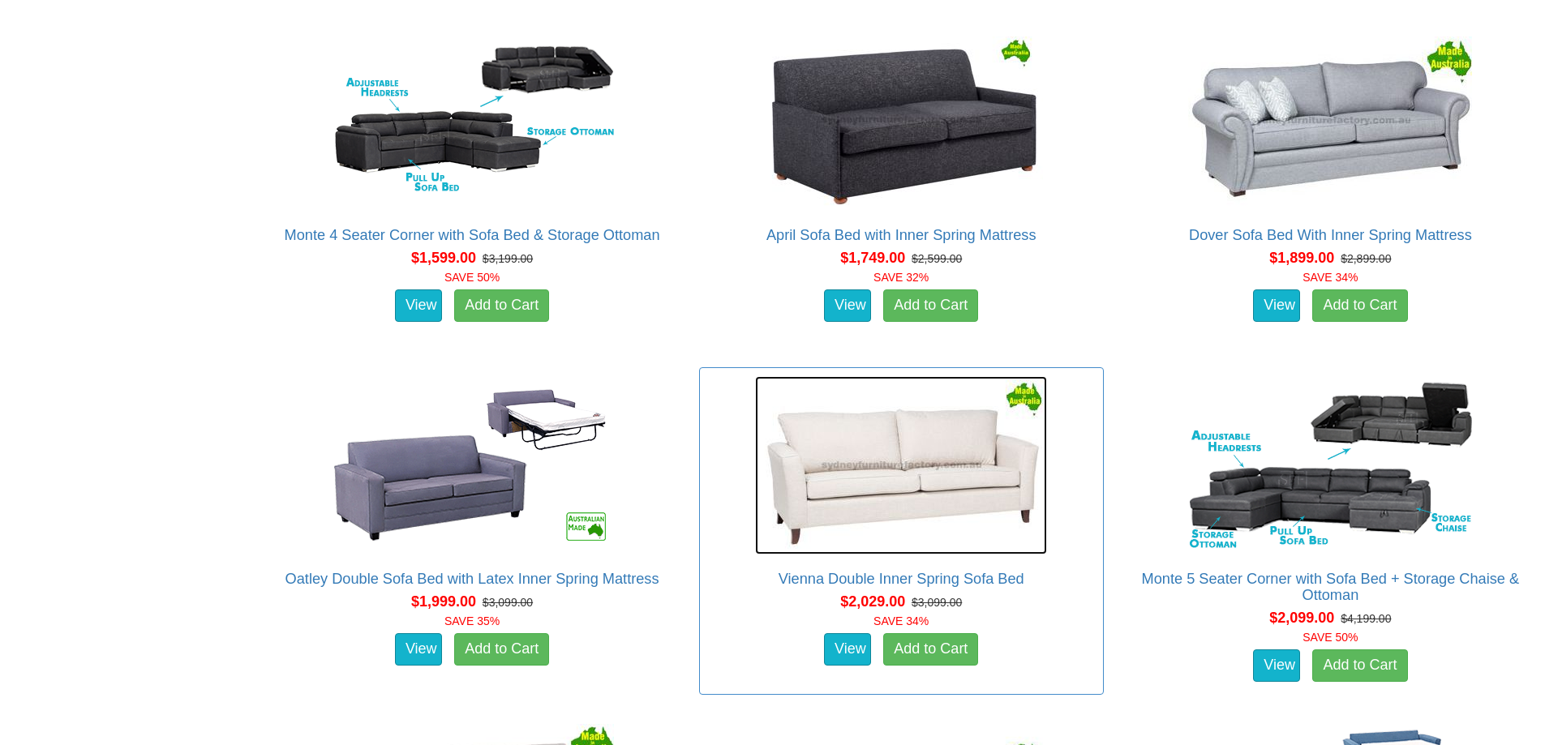
click at [920, 481] on img at bounding box center [901, 465] width 292 height 178
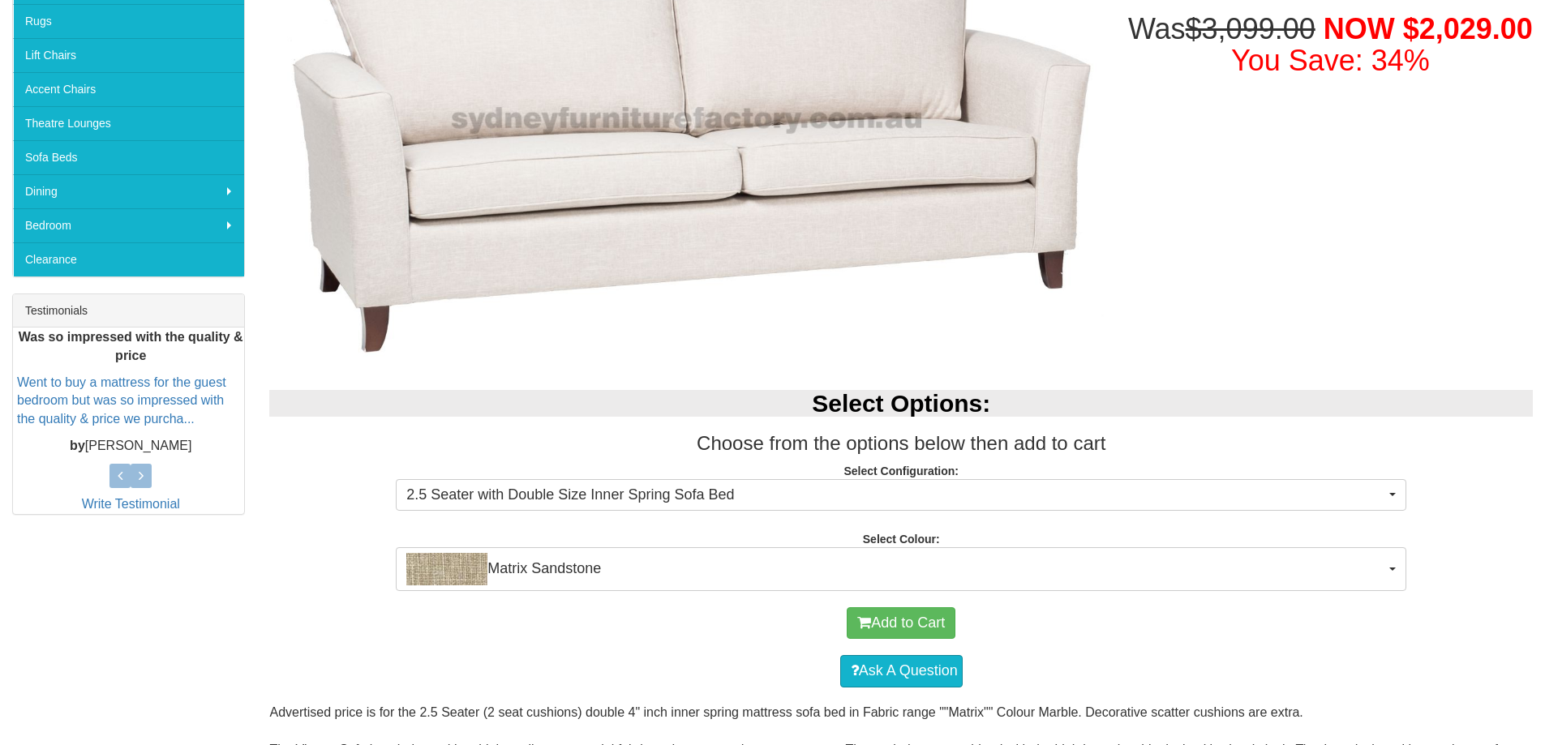
scroll to position [405, 0]
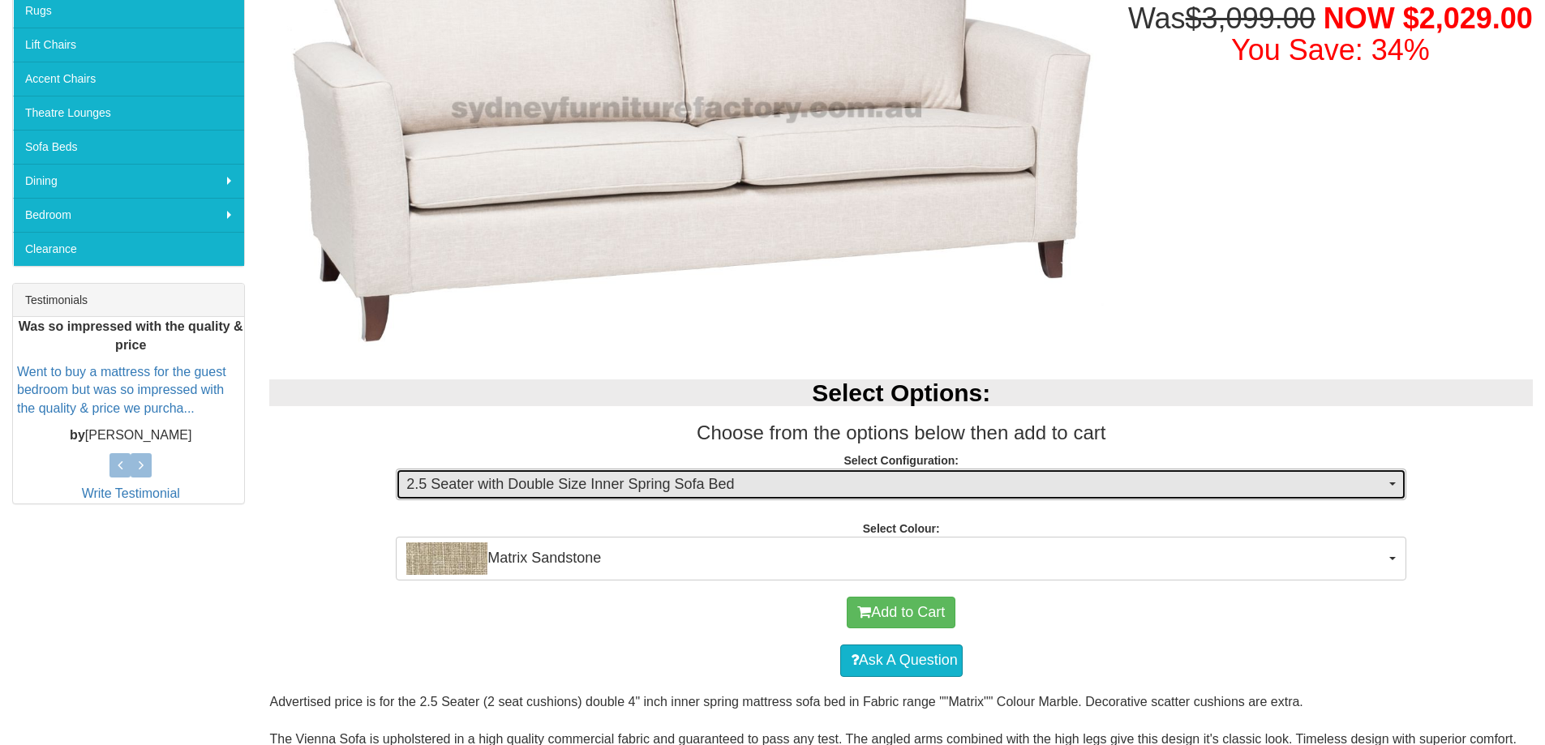
click at [1398, 479] on button "2.5 Seater with Double Size Inner Spring Sofa Bed" at bounding box center [901, 485] width 1010 height 32
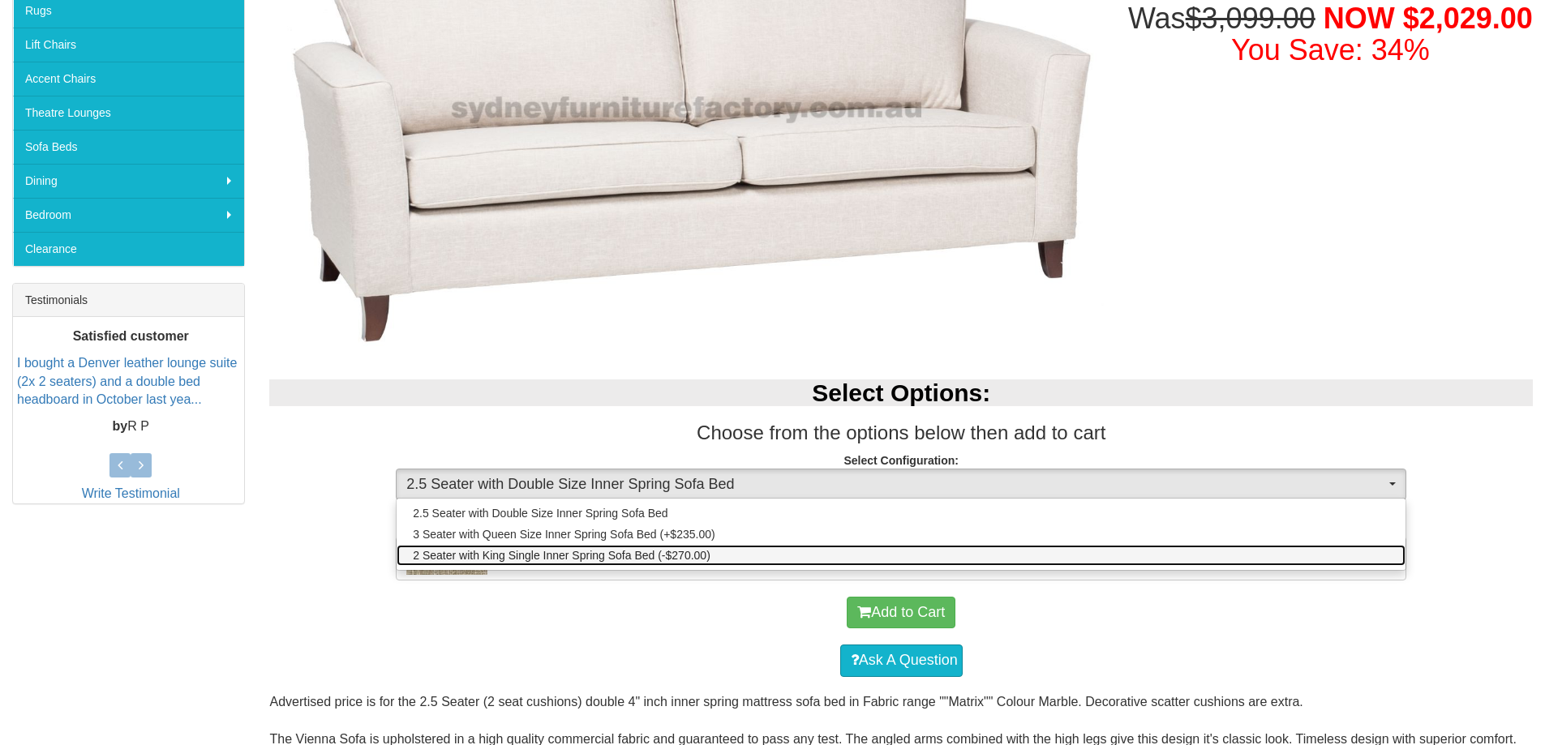
click at [597, 553] on span "2 Seater with King Single Inner Spring Sofa Bed (-$270.00)" at bounding box center [562, 555] width 298 height 16
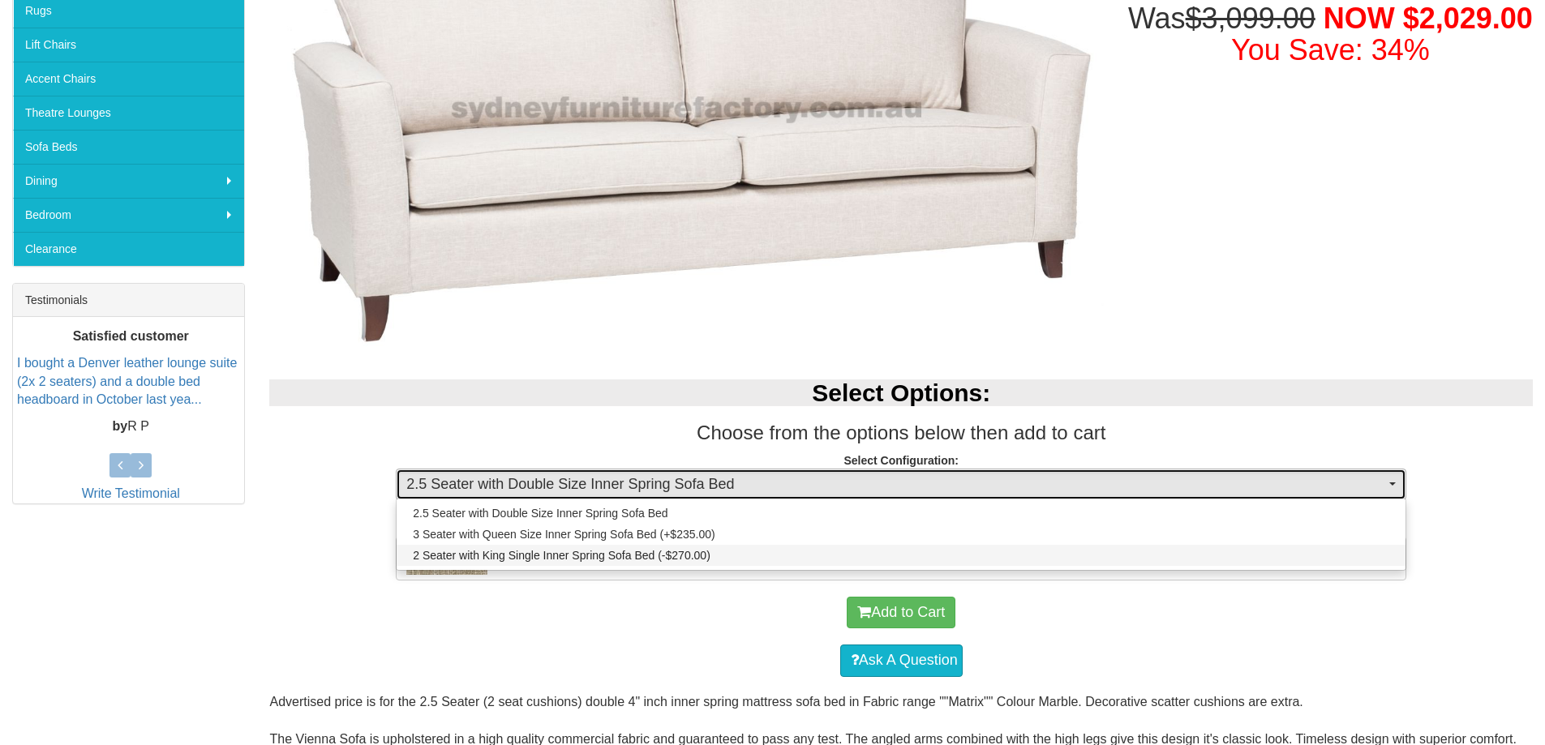
select select "439"
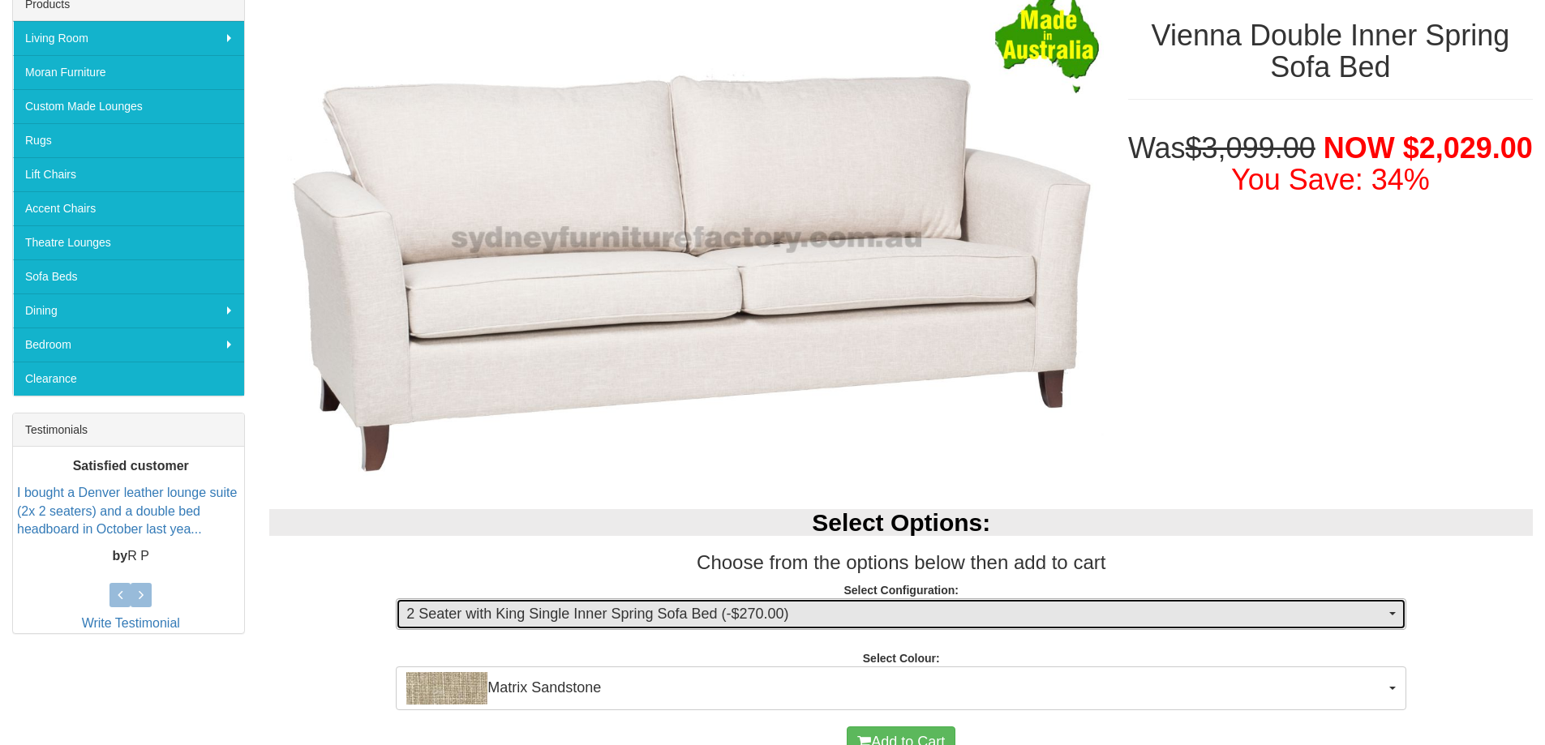
scroll to position [81, 0]
